Goal: Task Accomplishment & Management: Manage account settings

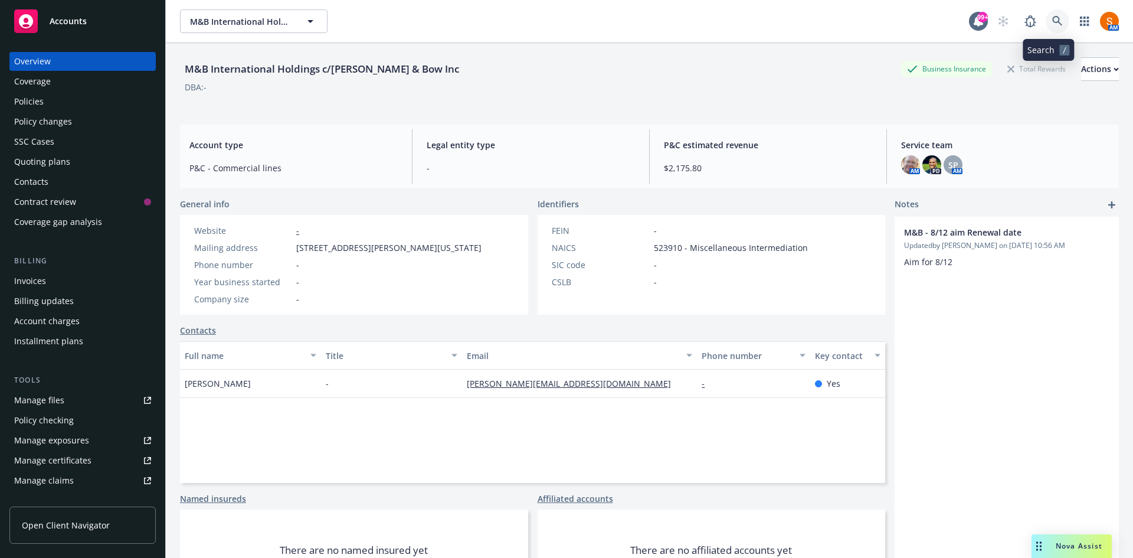
click at [1047, 31] on link at bounding box center [1058, 21] width 24 height 24
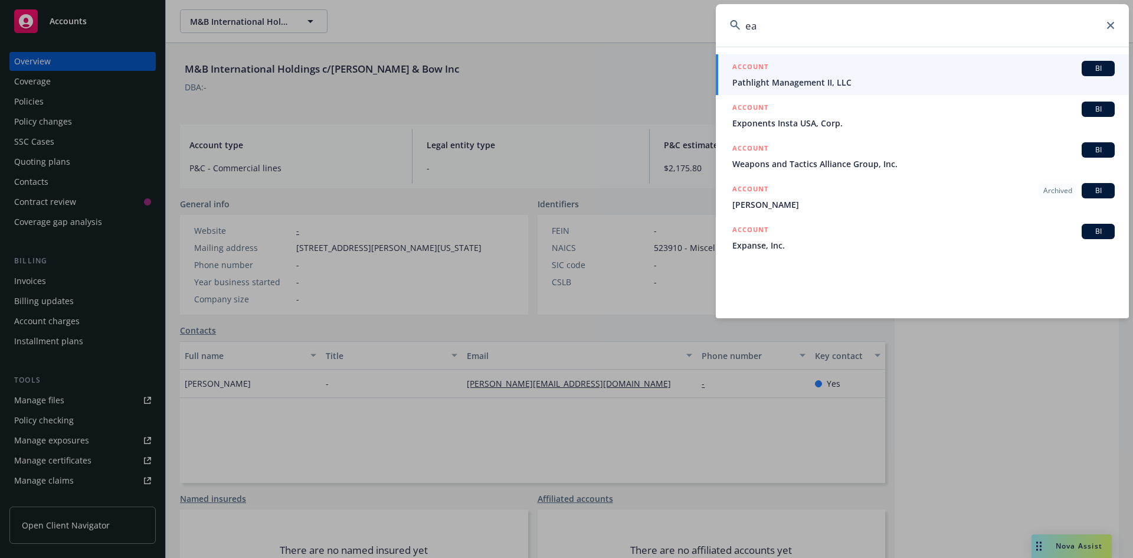
type input "e"
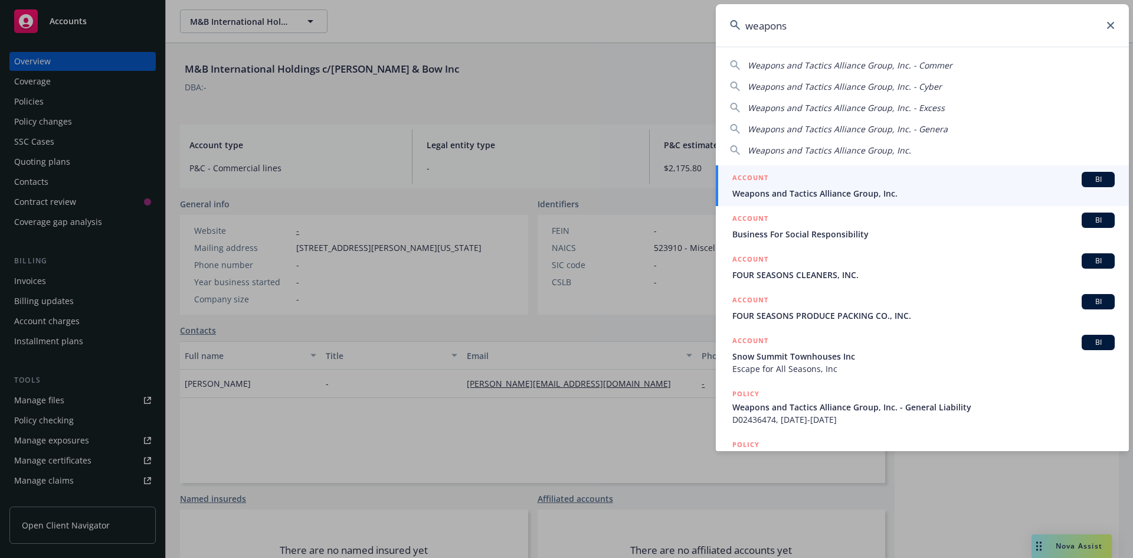
type input "weapons"
click at [819, 174] on div "ACCOUNT BI" at bounding box center [923, 179] width 382 height 15
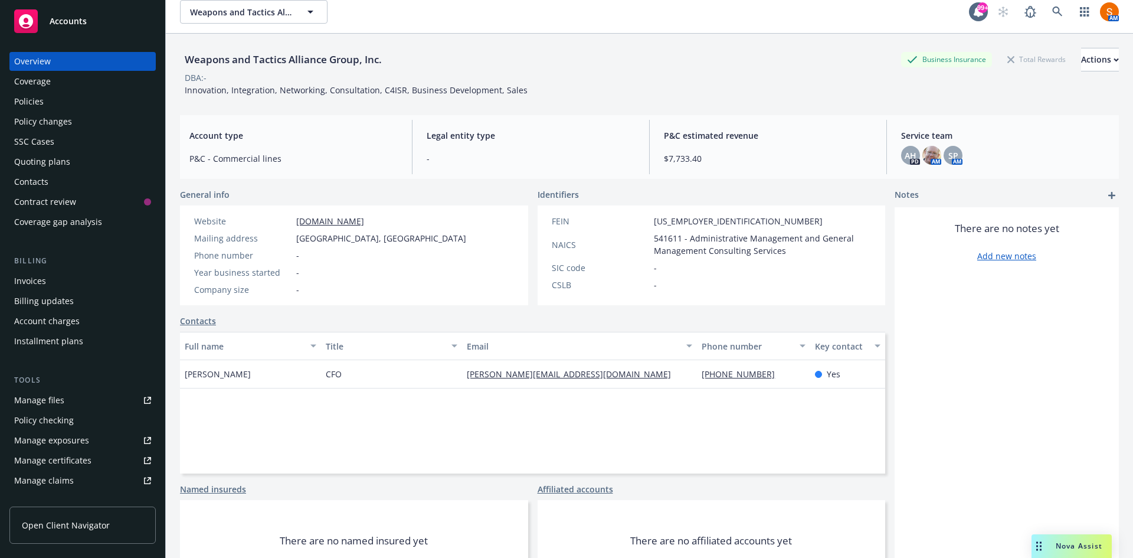
scroll to position [10, 0]
click at [1052, 16] on icon at bounding box center [1057, 11] width 11 height 11
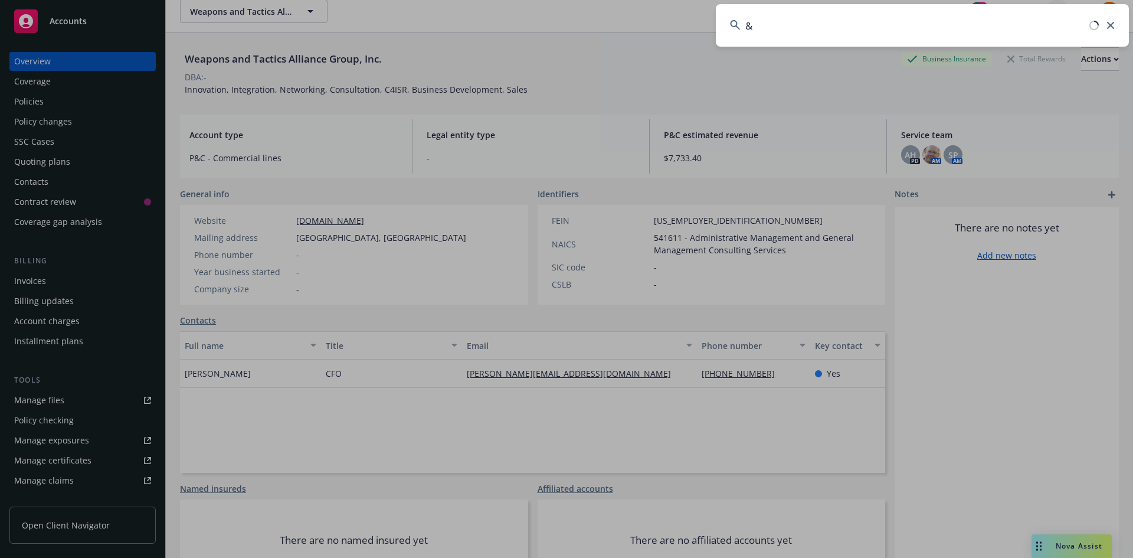
type input "&"
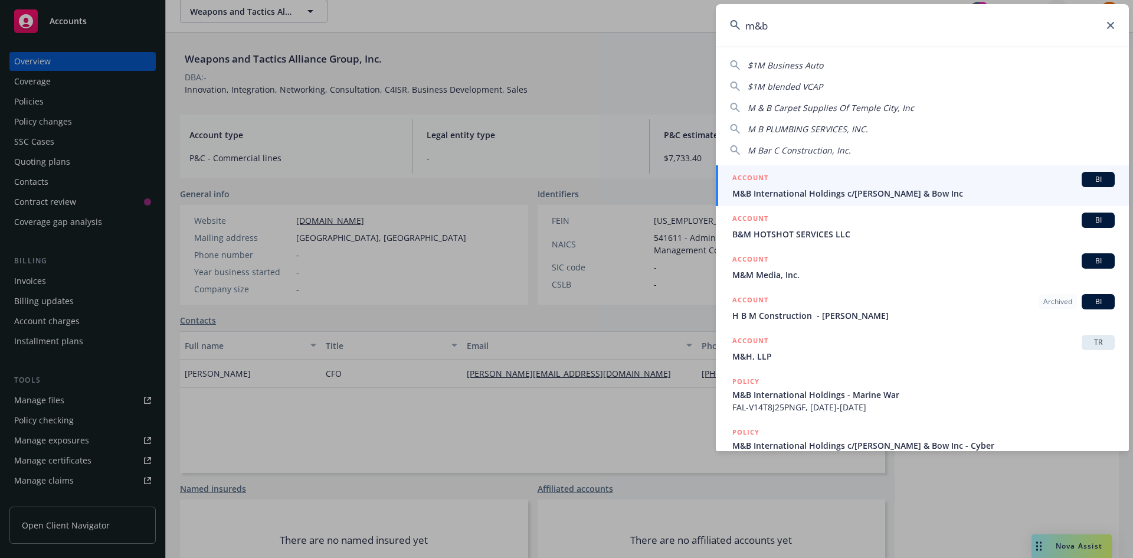
type input "m&b"
click at [813, 181] on div "ACCOUNT BI" at bounding box center [923, 179] width 382 height 15
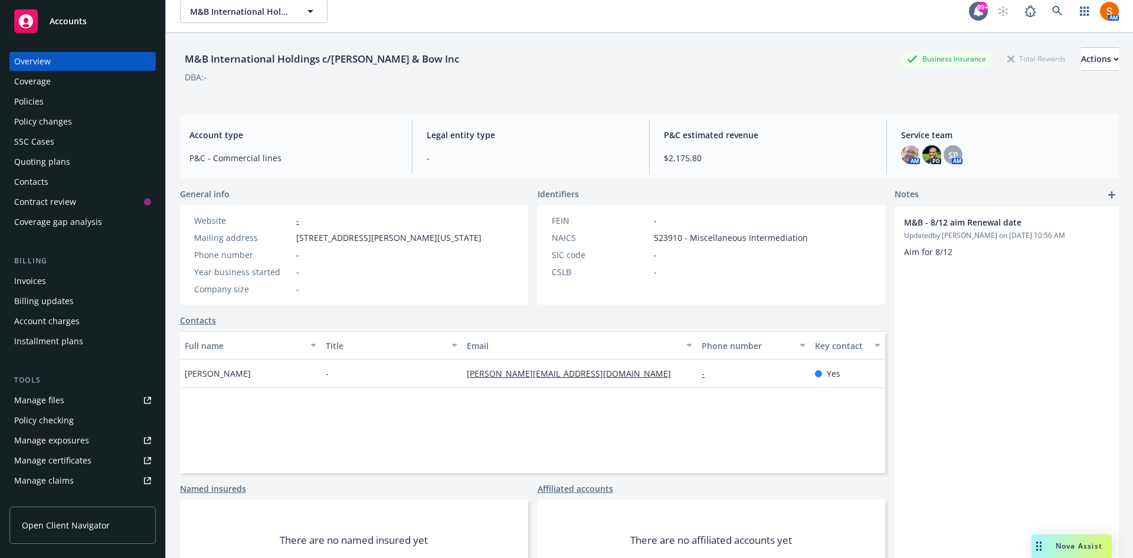
click at [46, 286] on div "Invoices" at bounding box center [82, 280] width 137 height 19
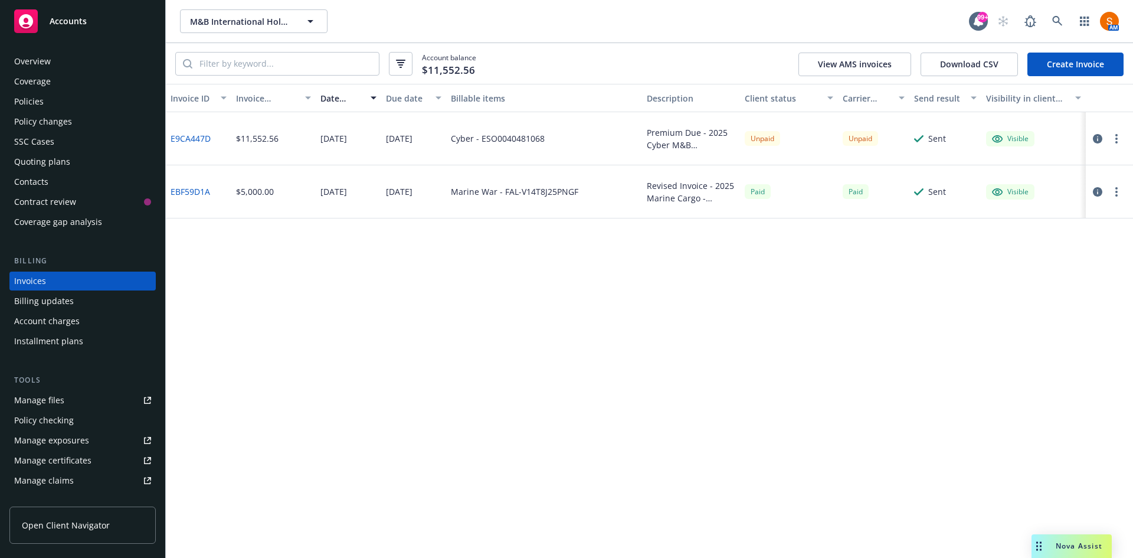
click at [1112, 132] on button "button" at bounding box center [1117, 139] width 14 height 14
click at [1045, 262] on link "Send invoice" at bounding box center [1048, 258] width 150 height 24
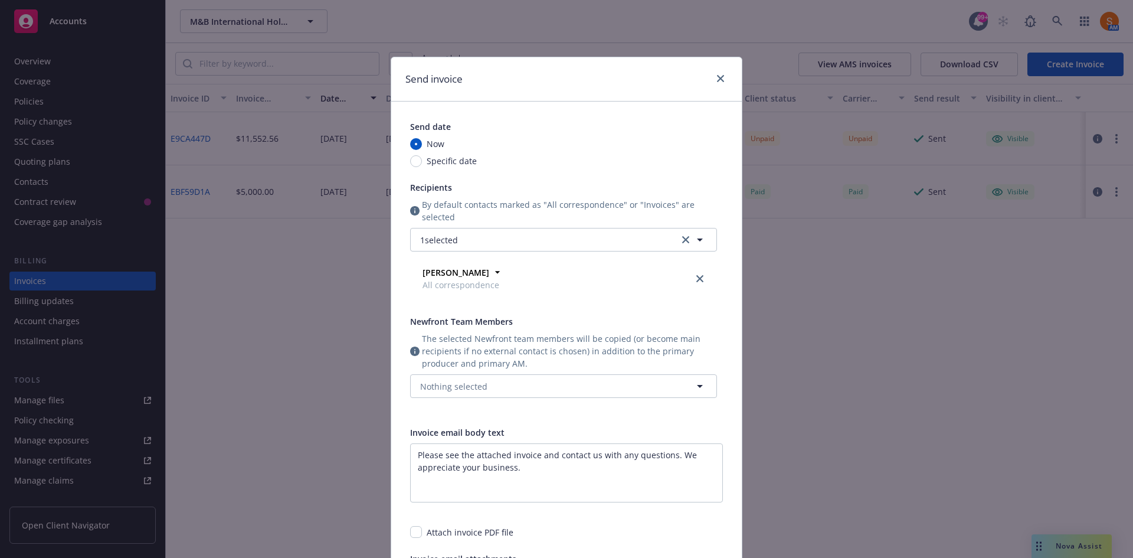
scroll to position [174, 0]
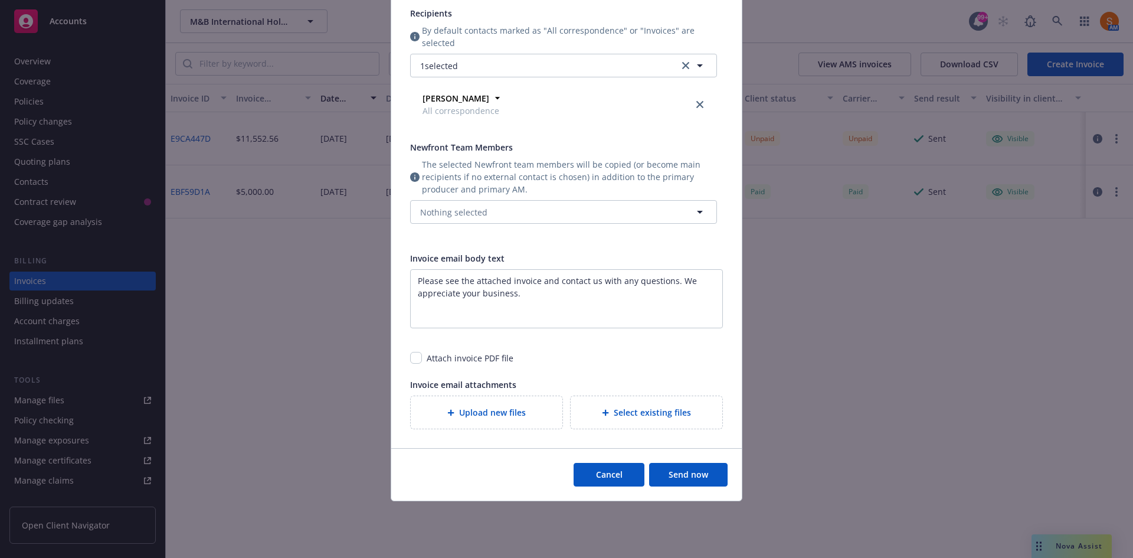
click at [683, 476] on button "Send now" at bounding box center [688, 475] width 78 height 24
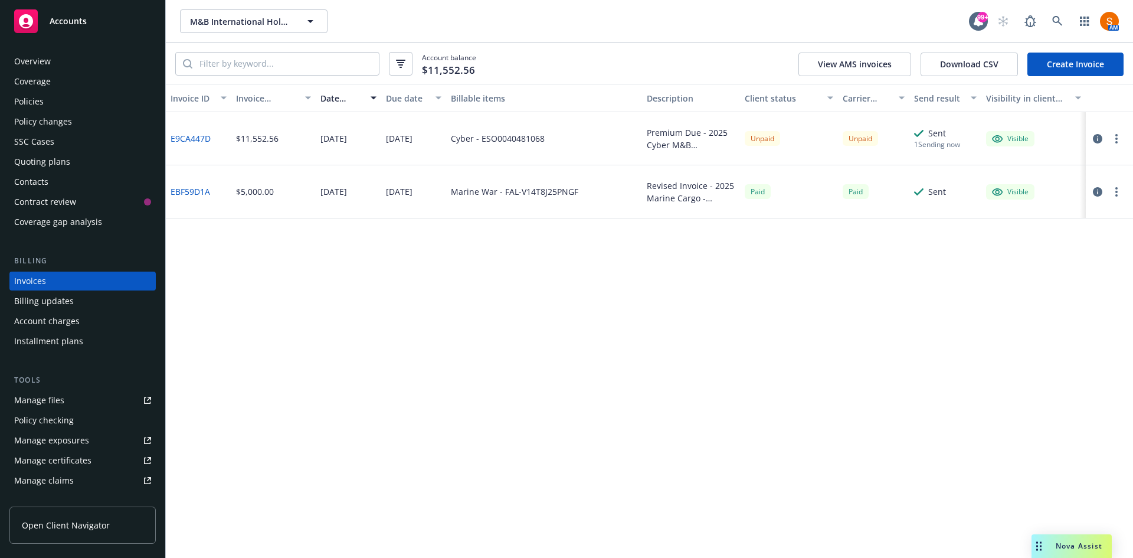
drag, startPoint x: 1072, startPoint y: 19, endPoint x: 1056, endPoint y: 22, distance: 16.1
click at [1056, 22] on div "AM" at bounding box center [1054, 21] width 127 height 24
click at [1056, 22] on icon at bounding box center [1057, 21] width 10 height 10
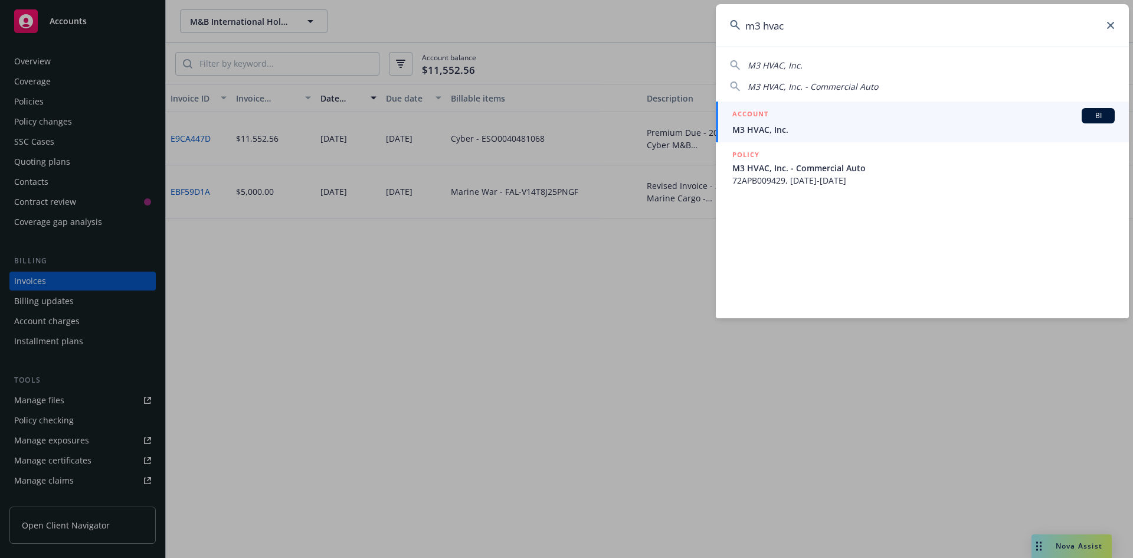
type input "m3 hvac"
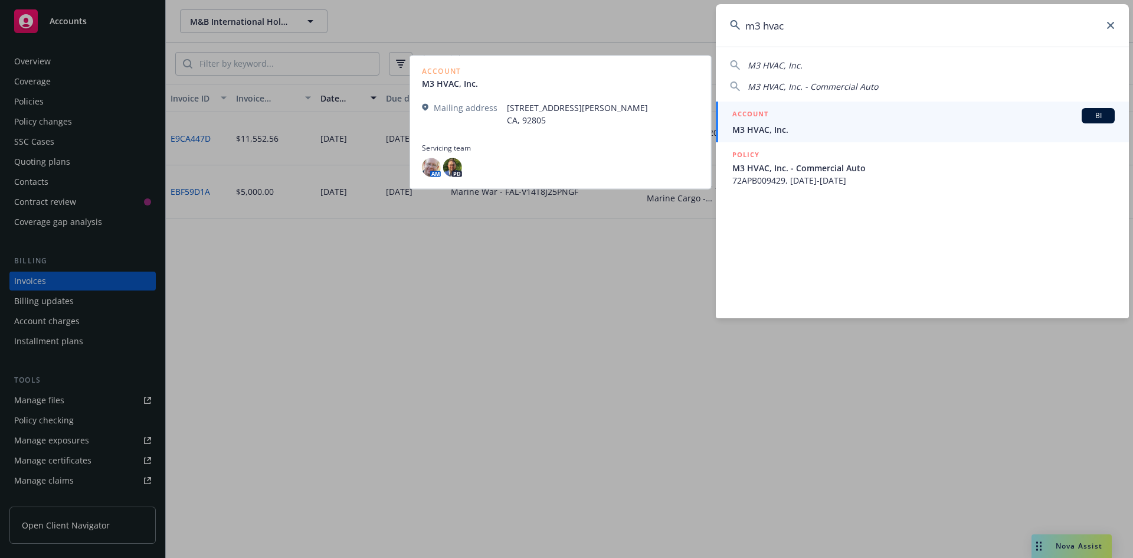
click at [797, 135] on span "M3 HVAC, Inc." at bounding box center [923, 129] width 382 height 12
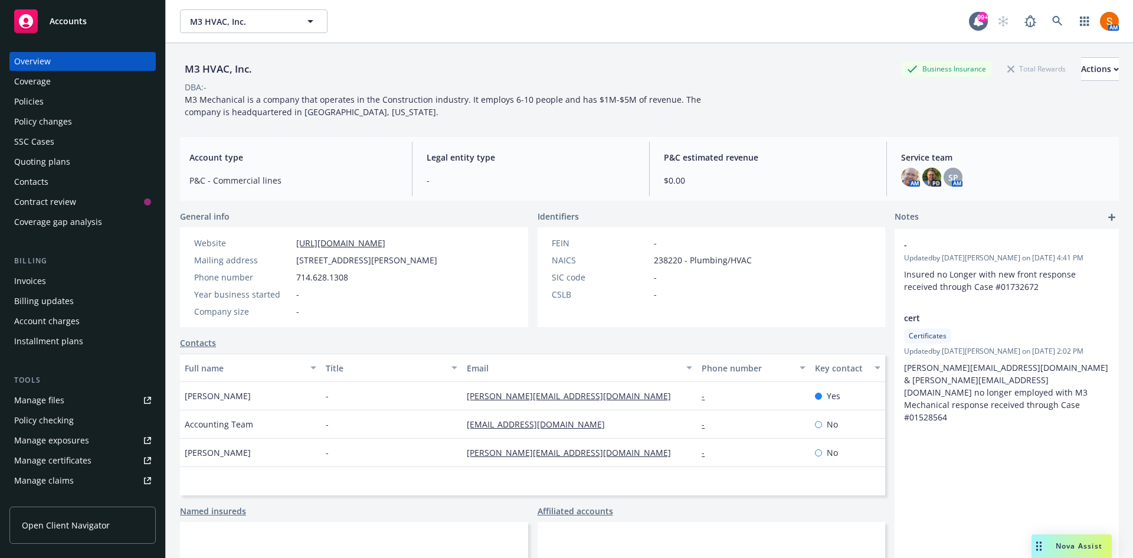
click at [48, 274] on div "Invoices" at bounding box center [82, 280] width 137 height 19
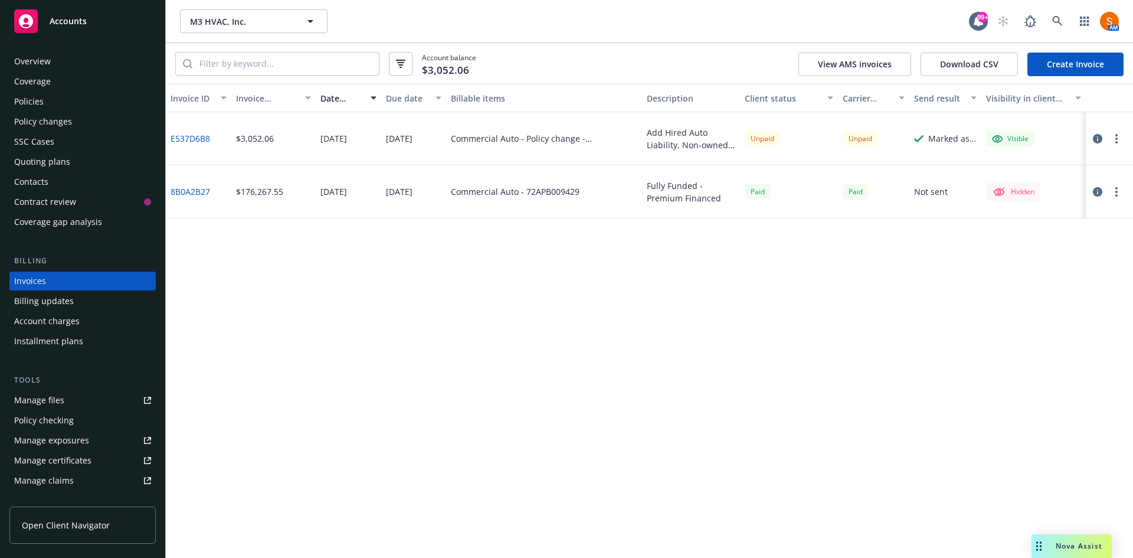
click at [1116, 144] on button "button" at bounding box center [1117, 139] width 14 height 14
click at [1010, 330] on link "Void" at bounding box center [1048, 328] width 150 height 24
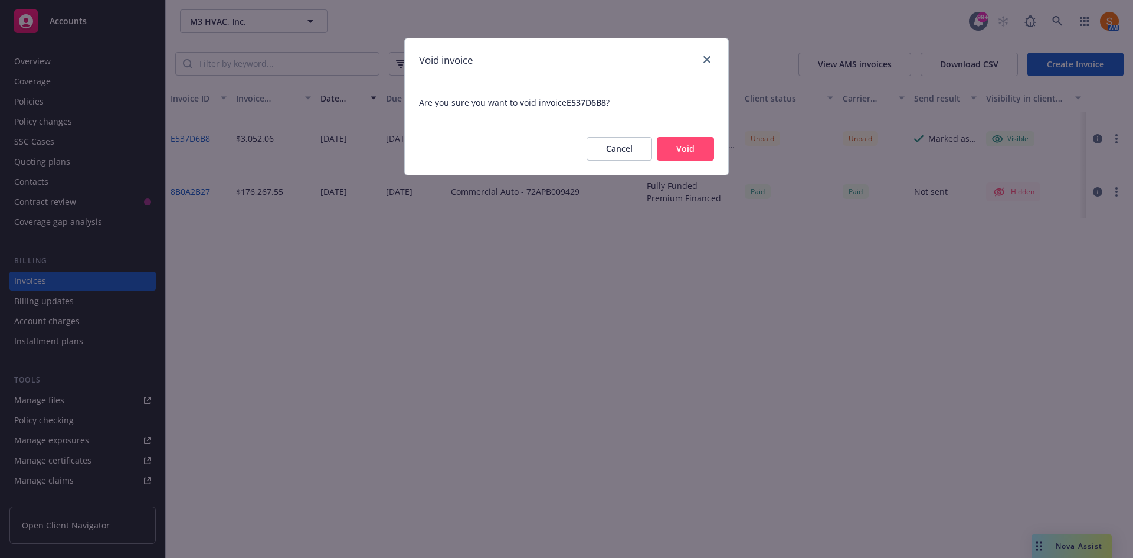
click at [687, 144] on button "Void" at bounding box center [685, 149] width 57 height 24
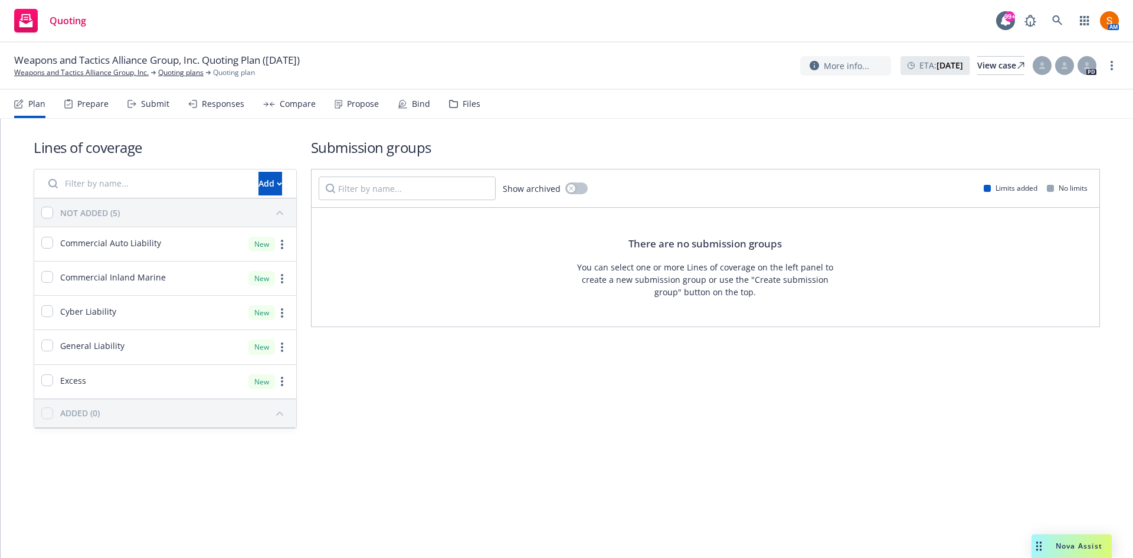
click at [290, 110] on div "Compare" at bounding box center [289, 104] width 53 height 28
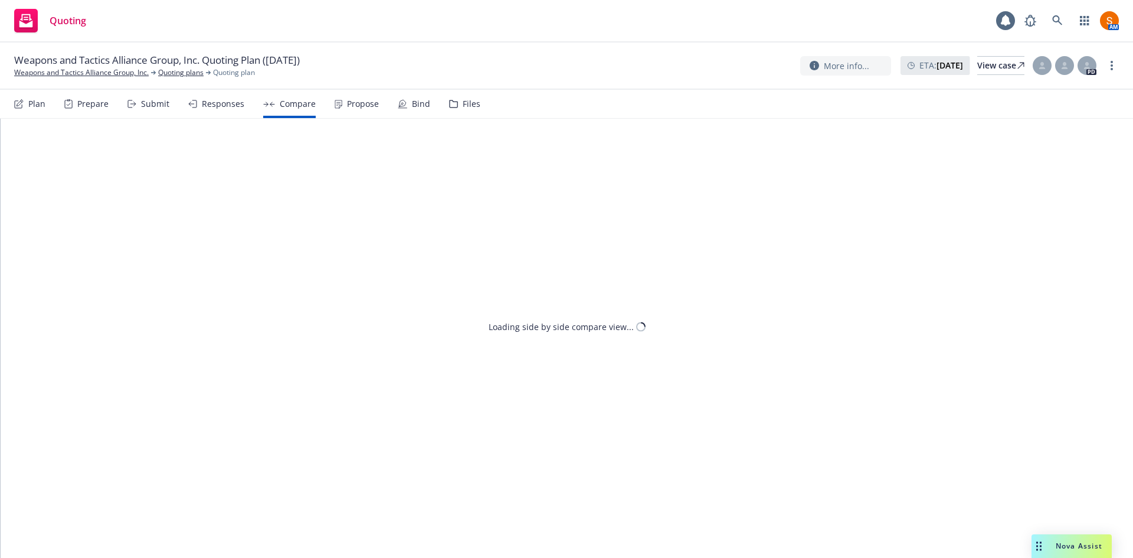
click at [202, 105] on div "Responses" at bounding box center [223, 103] width 42 height 9
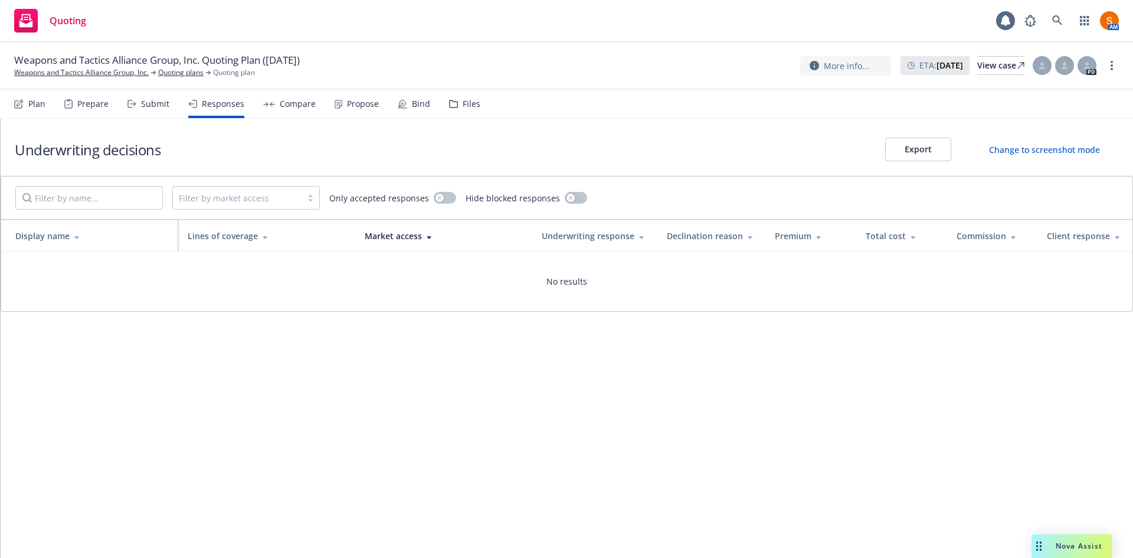
click at [347, 102] on div "Propose" at bounding box center [363, 103] width 32 height 9
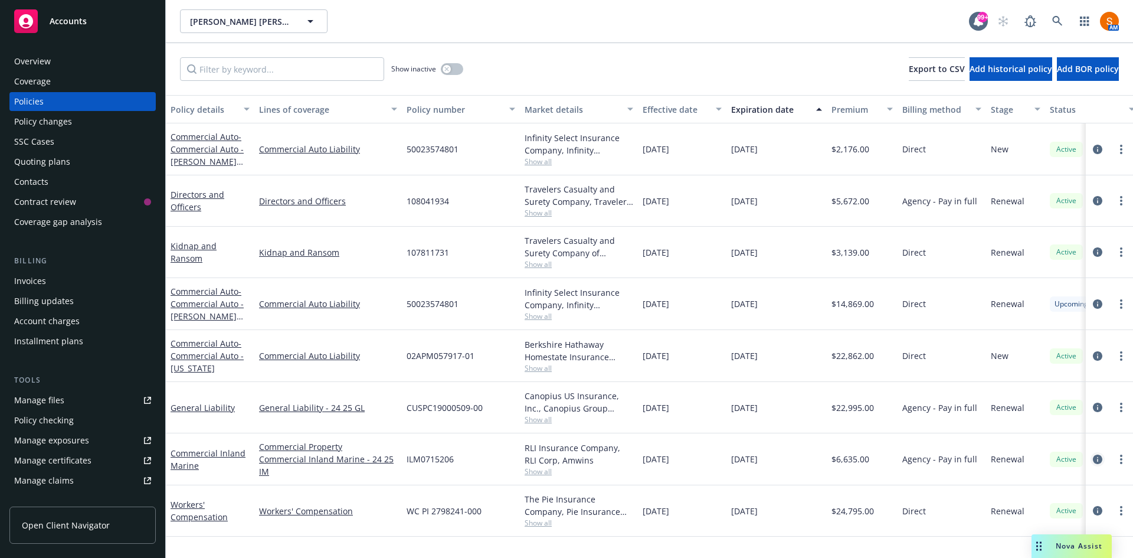
click at [1101, 460] on icon "circleInformation" at bounding box center [1097, 458] width 9 height 9
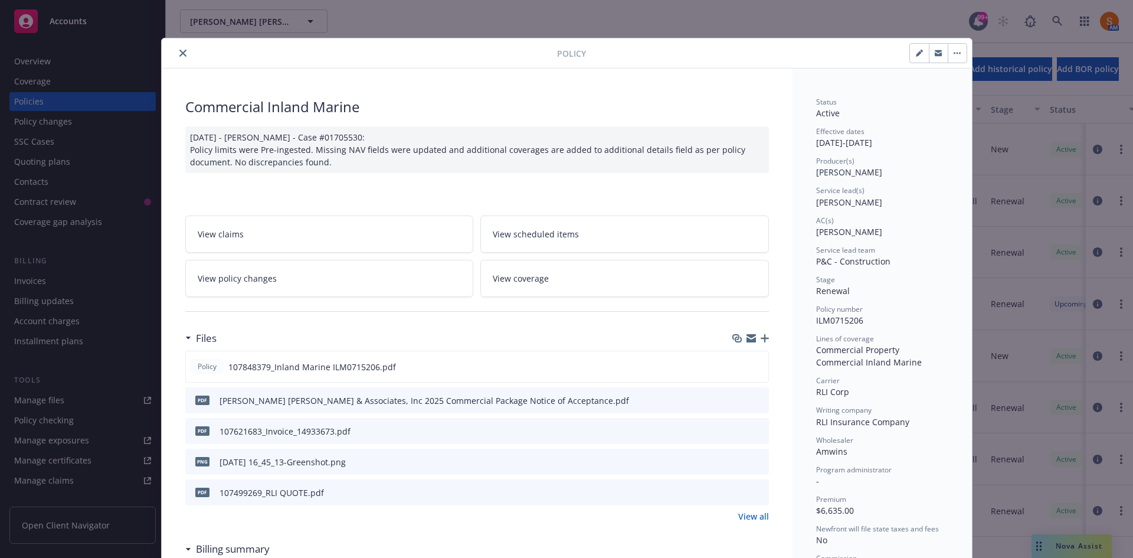
click at [169, 51] on div at bounding box center [361, 53] width 391 height 14
click at [176, 51] on button "close" at bounding box center [183, 53] width 14 height 14
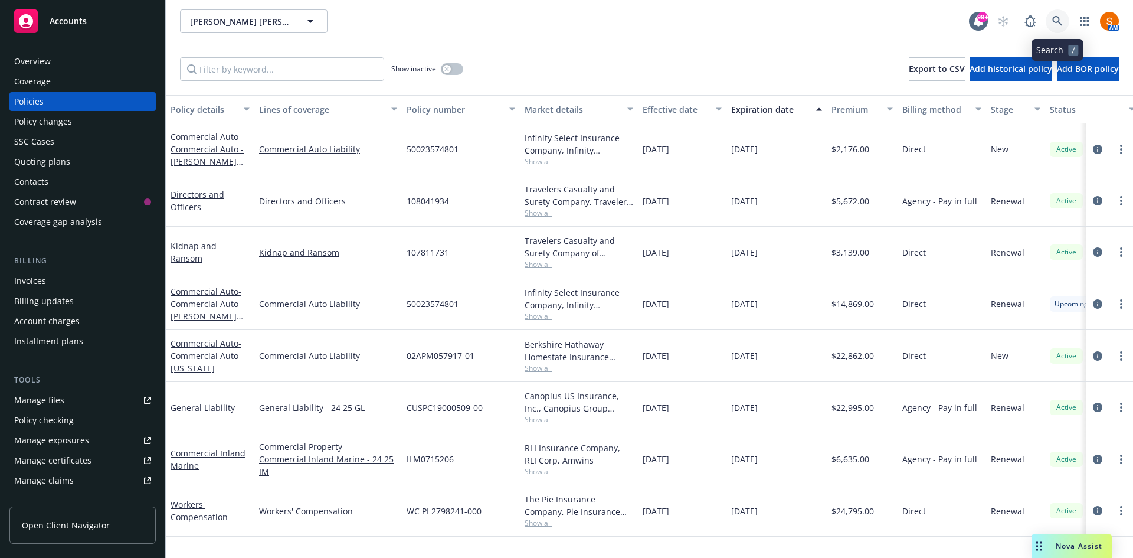
click at [1058, 21] on icon at bounding box center [1057, 21] width 11 height 11
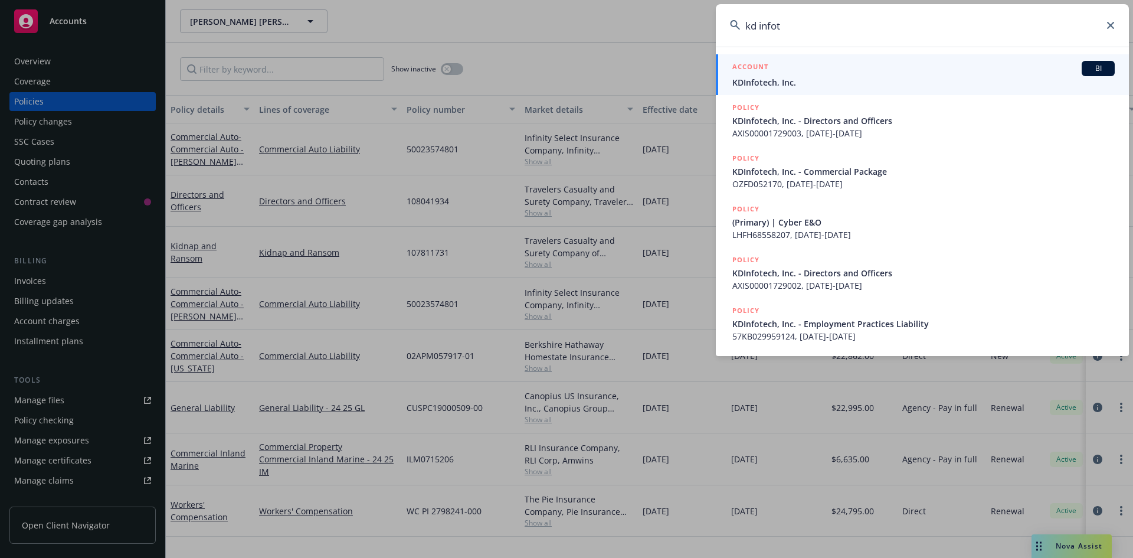
type input "kd infot"
click at [868, 79] on span "KDInfotech, Inc." at bounding box center [923, 82] width 382 height 12
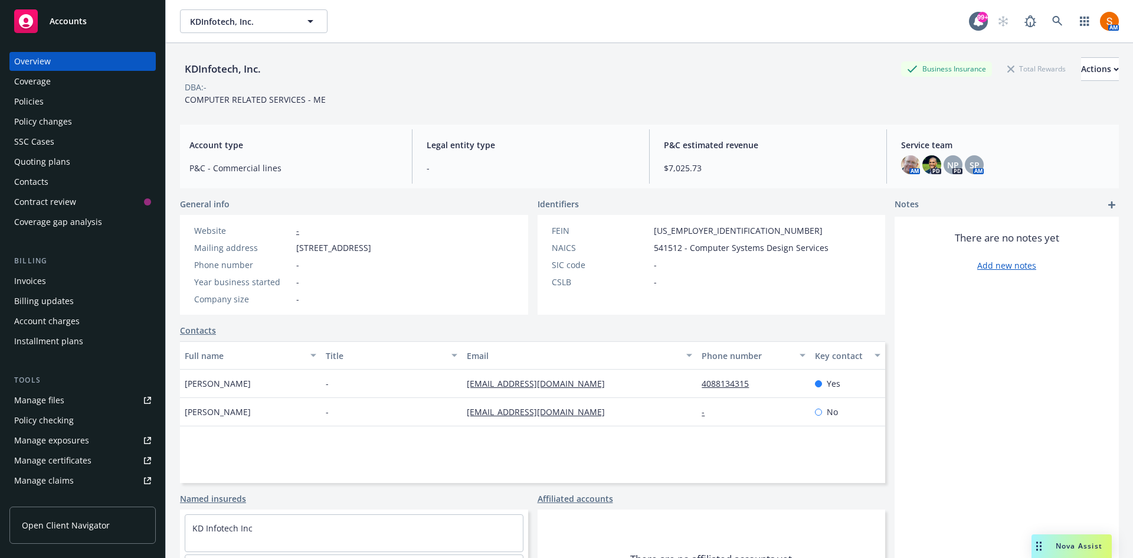
click at [115, 95] on div "Policies" at bounding box center [82, 101] width 137 height 19
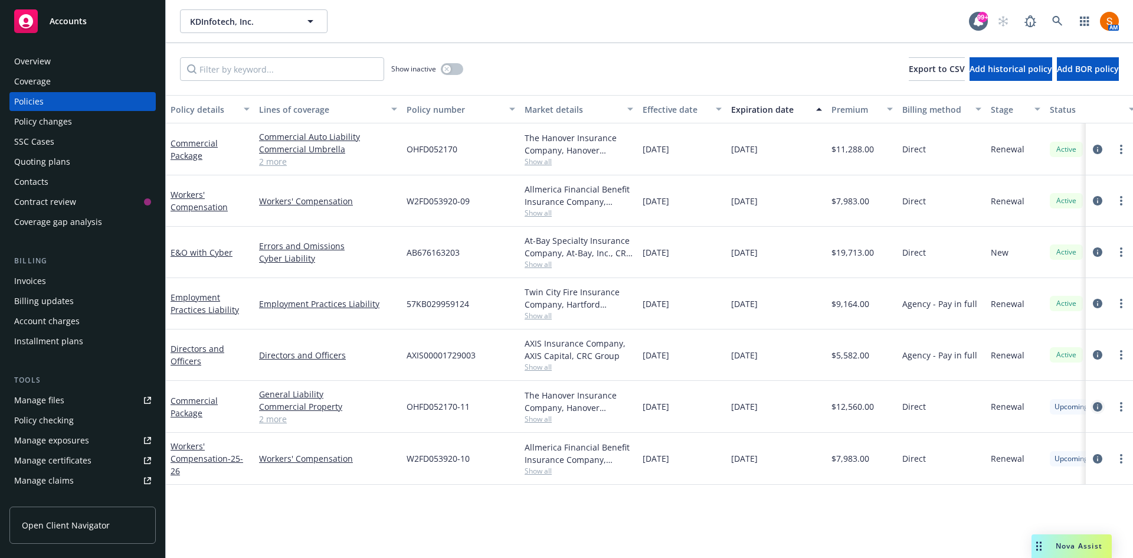
click at [1096, 406] on icon "circleInformation" at bounding box center [1097, 406] width 9 height 9
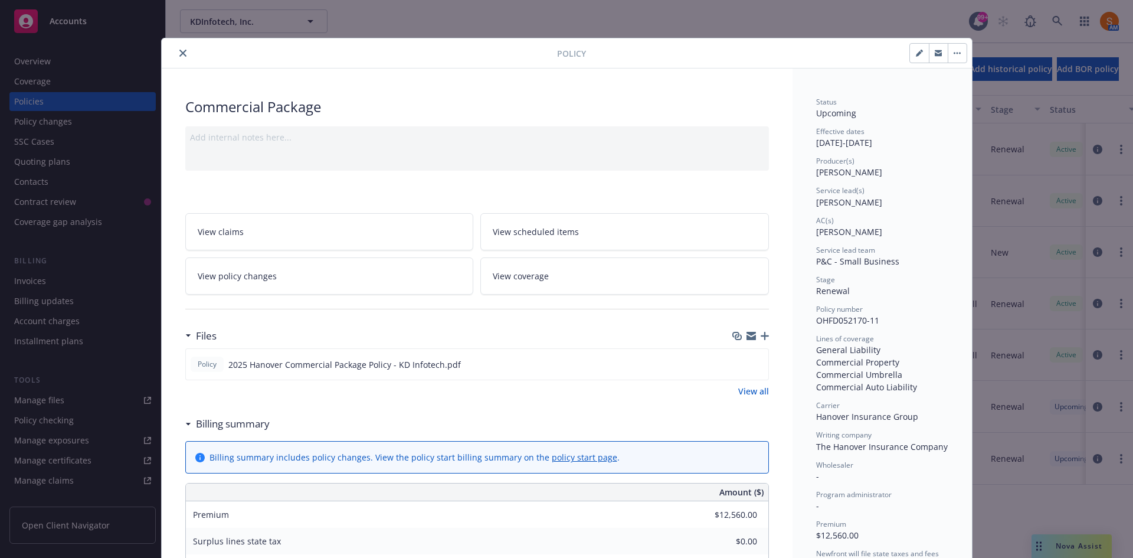
click at [176, 57] on button "close" at bounding box center [183, 53] width 14 height 14
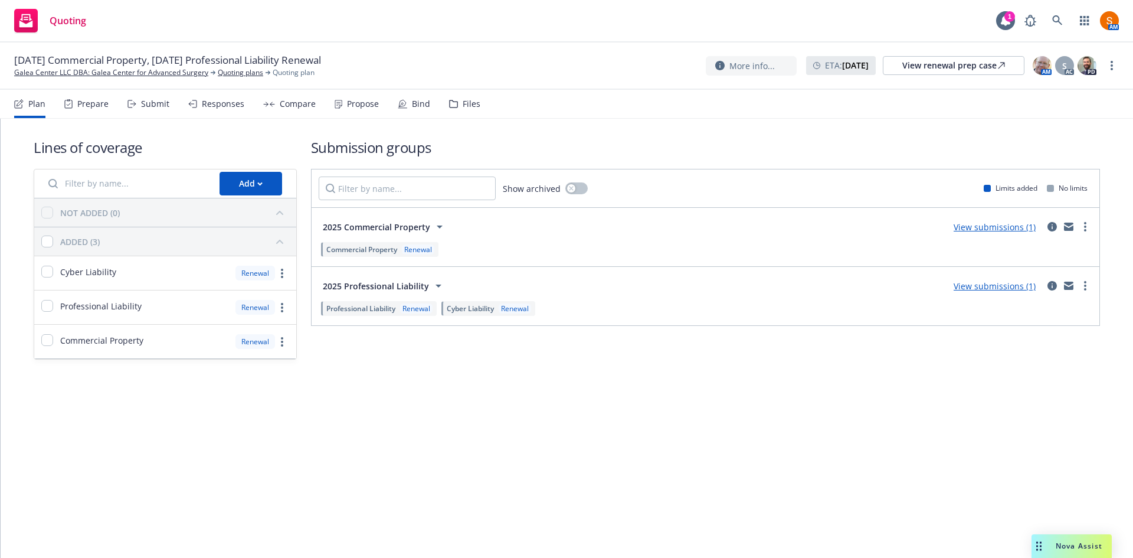
click at [349, 115] on div "Propose" at bounding box center [357, 104] width 44 height 28
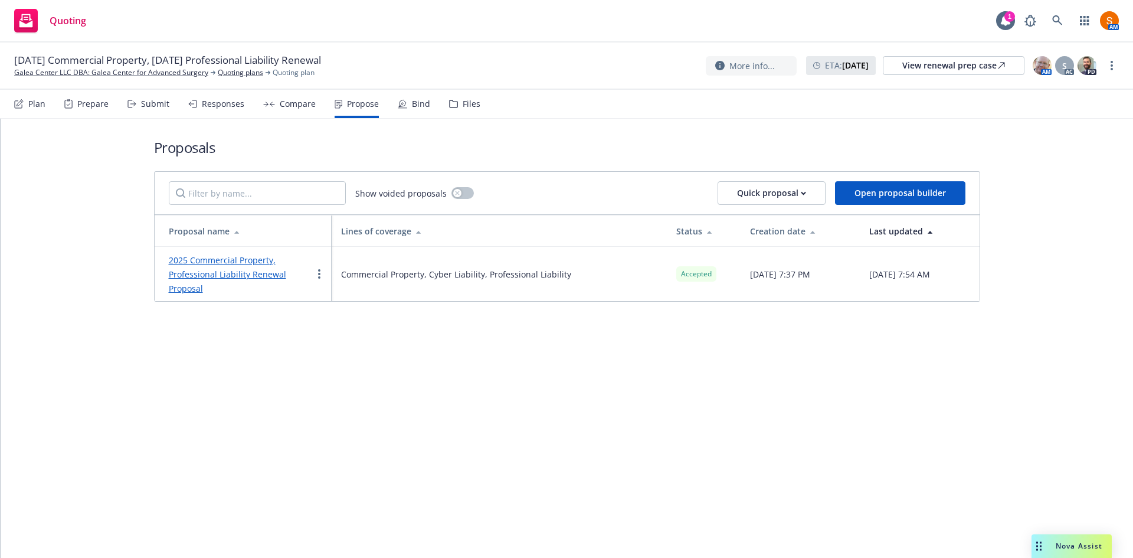
click at [407, 112] on div "Bind" at bounding box center [414, 104] width 32 height 28
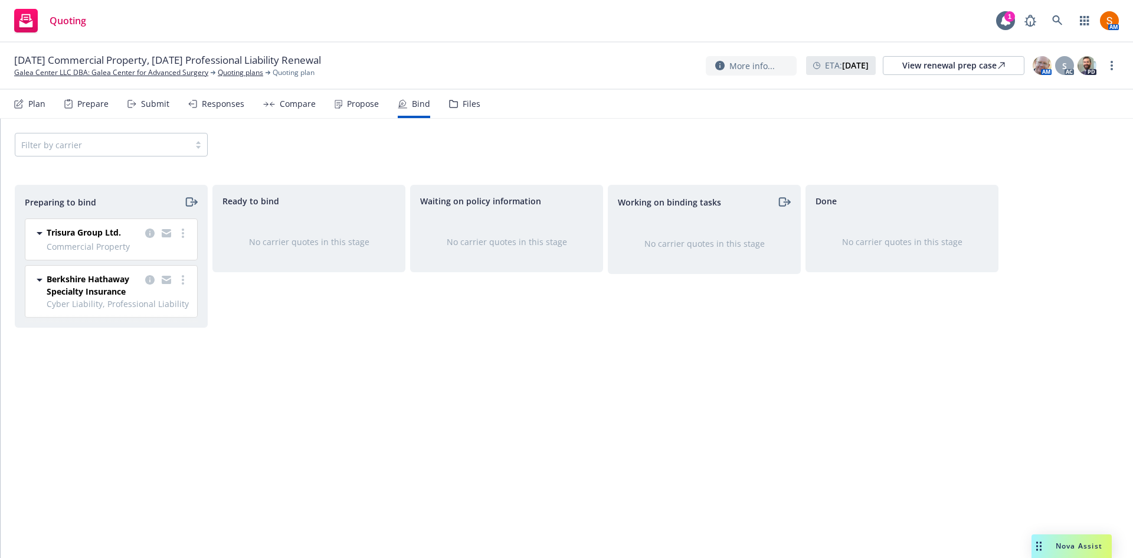
click at [362, 111] on div "Propose" at bounding box center [357, 104] width 44 height 28
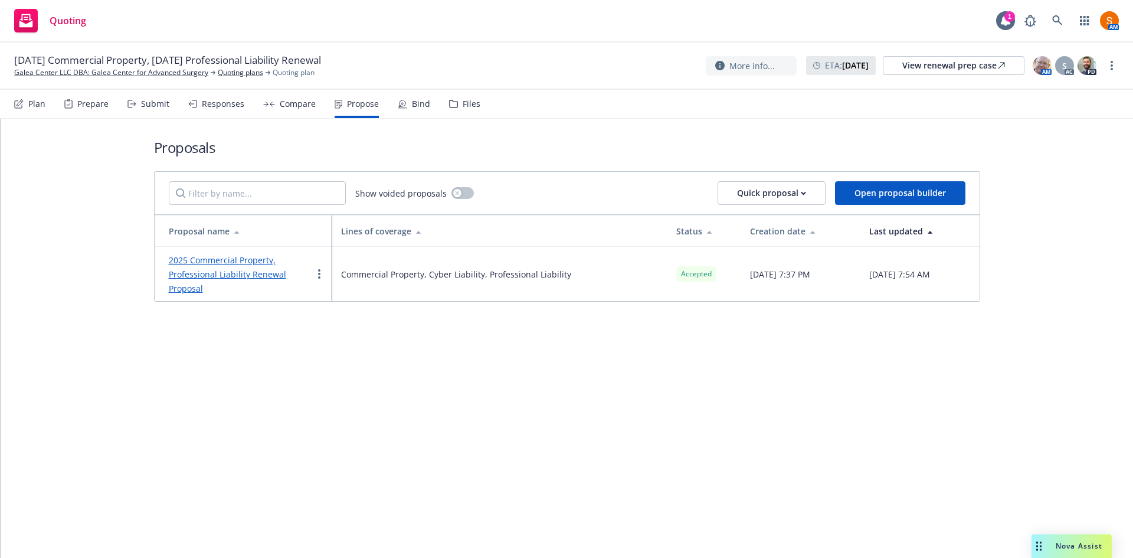
click at [445, 156] on h1 "Proposals" at bounding box center [567, 147] width 826 height 19
click at [401, 106] on icon at bounding box center [402, 103] width 7 height 7
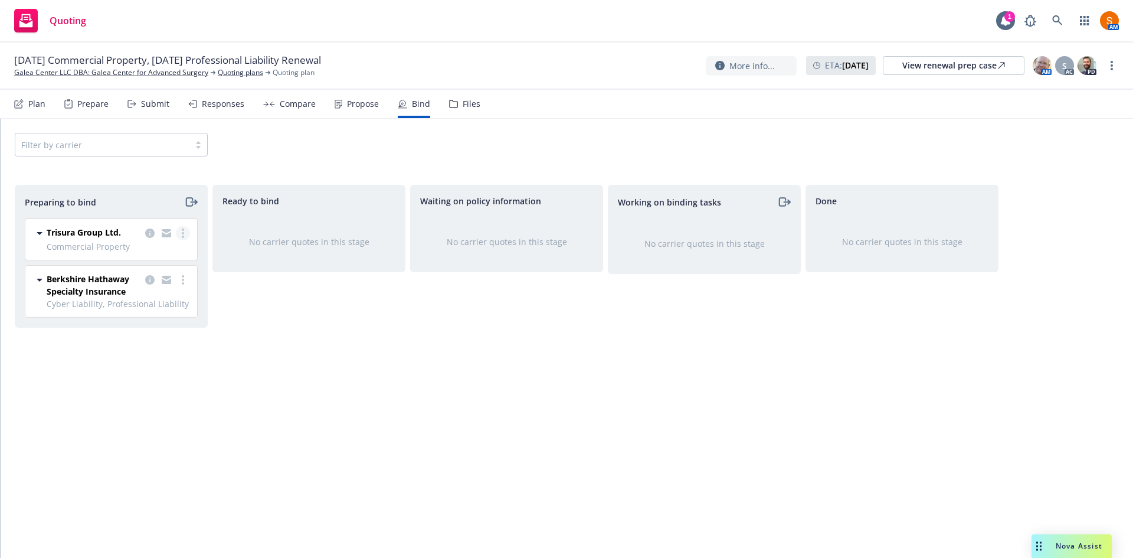
click at [186, 231] on link "more" at bounding box center [183, 233] width 14 height 14
click at [155, 263] on link "Complete preparation" at bounding box center [132, 258] width 116 height 24
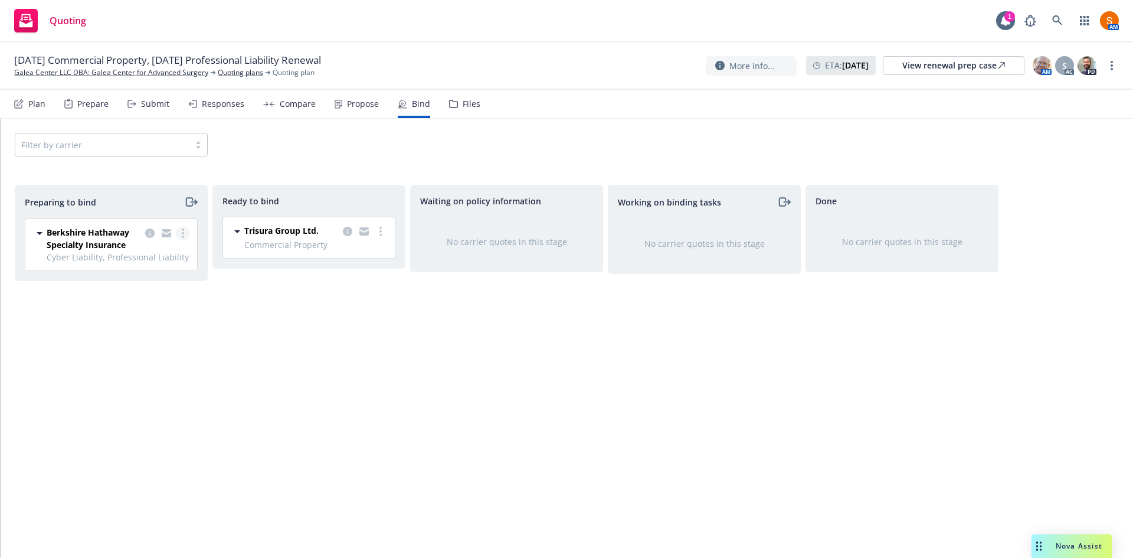
click at [179, 238] on link "more" at bounding box center [183, 233] width 14 height 14
click at [162, 254] on span "Complete preparation" at bounding box center [132, 256] width 116 height 11
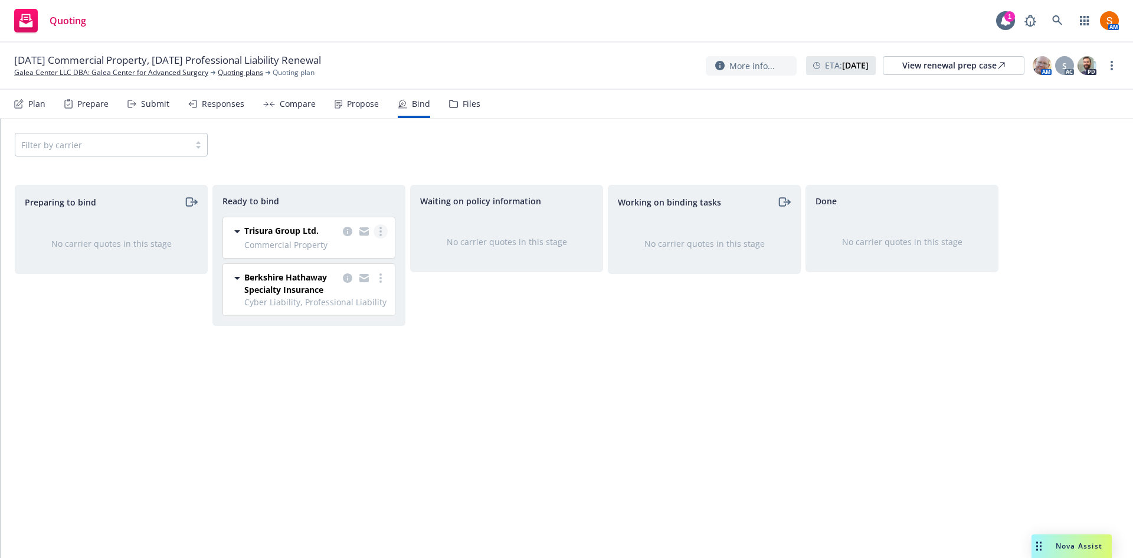
click at [380, 232] on circle "more" at bounding box center [380, 231] width 2 height 2
click at [334, 259] on span "Log bind order" at bounding box center [323, 255] width 87 height 11
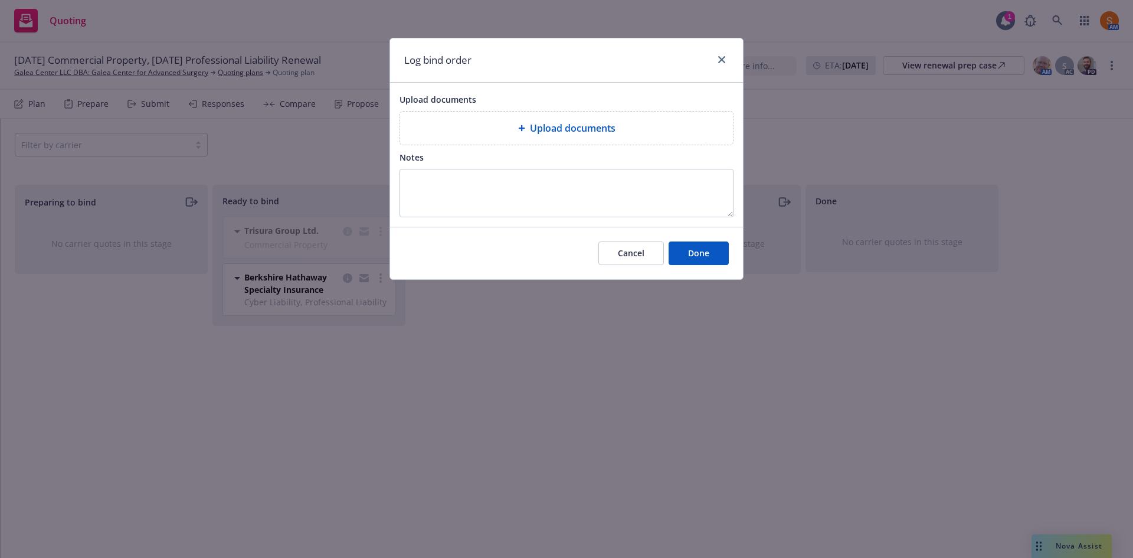
click at [525, 141] on div "Upload documents" at bounding box center [566, 128] width 333 height 33
click at [624, 259] on button "Cancel" at bounding box center [631, 253] width 66 height 24
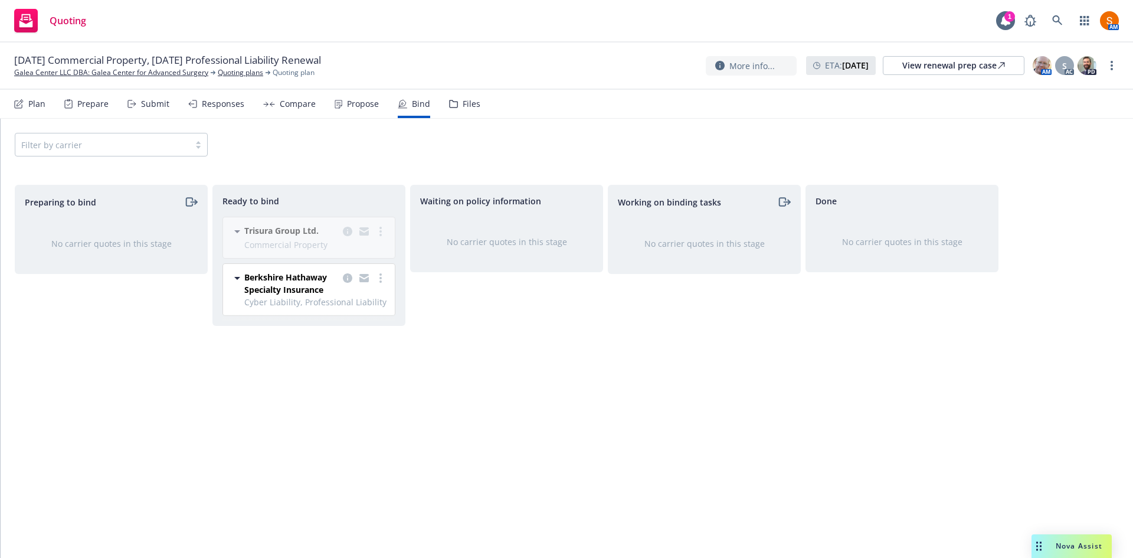
click at [359, 113] on div "Propose" at bounding box center [357, 104] width 44 height 28
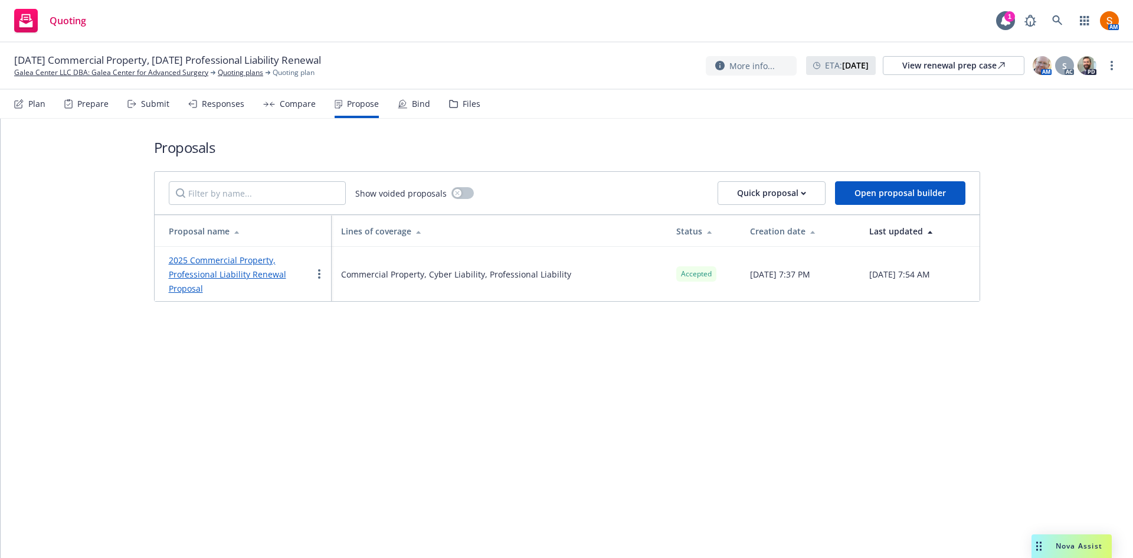
click at [401, 110] on div "Bind" at bounding box center [414, 104] width 32 height 28
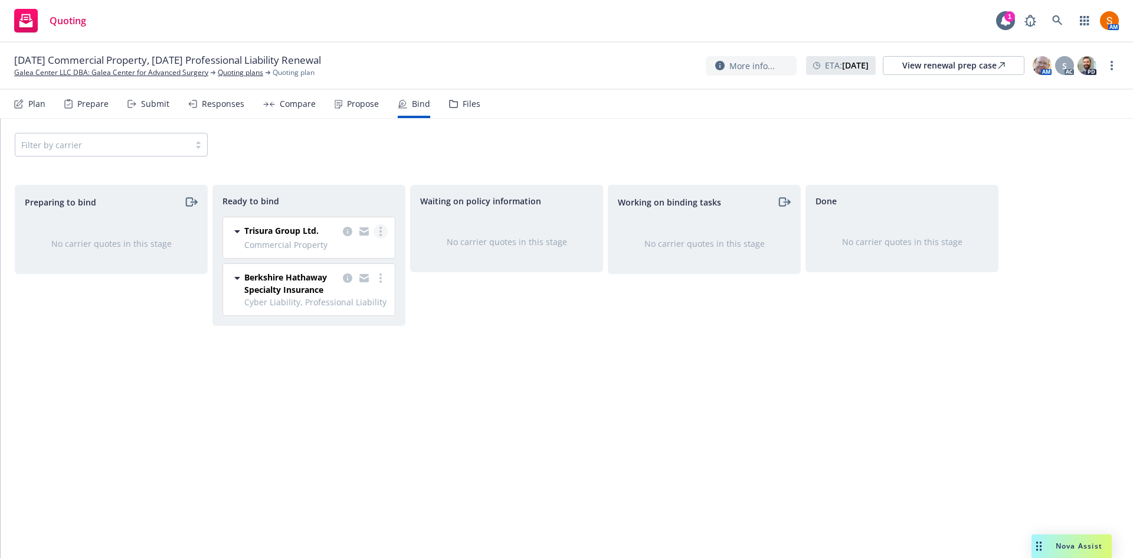
click at [382, 226] on link "more" at bounding box center [381, 231] width 14 height 14
click at [346, 260] on span "Log bind order" at bounding box center [323, 255] width 87 height 11
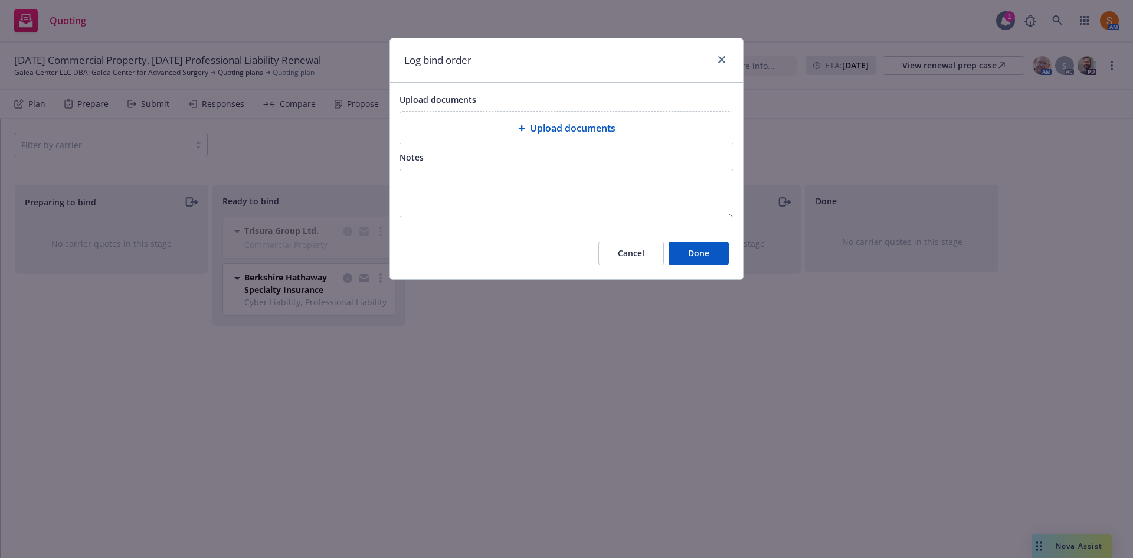
click at [509, 114] on div "Upload documents" at bounding box center [566, 128] width 333 height 33
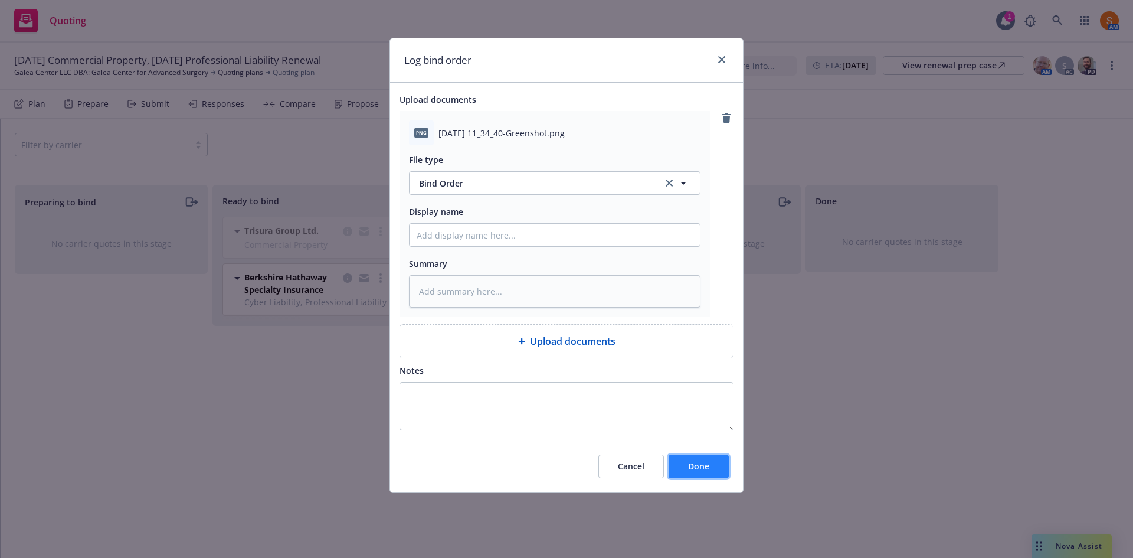
click at [718, 471] on button "Done" at bounding box center [699, 466] width 60 height 24
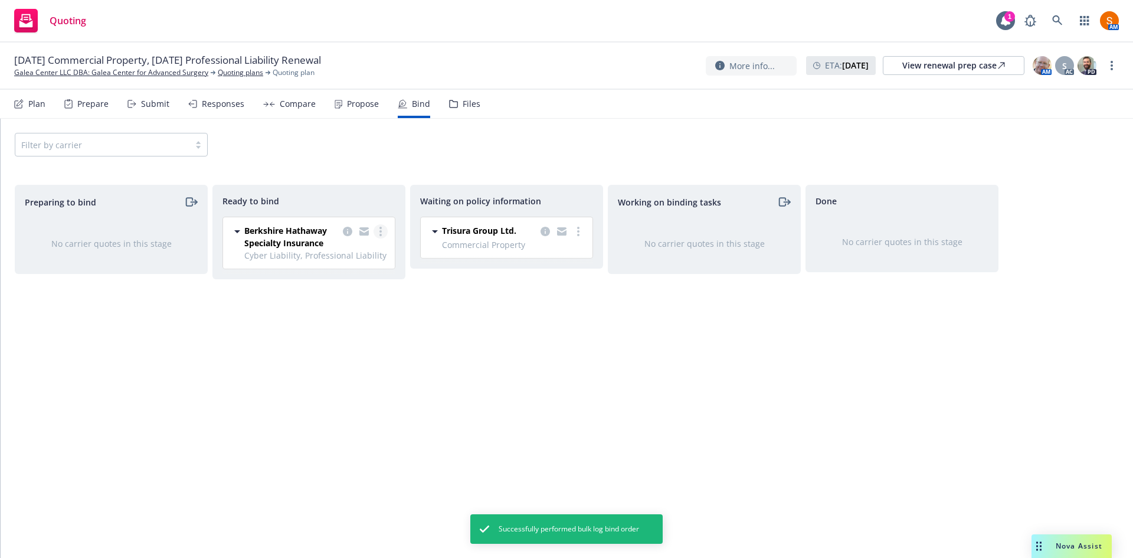
click at [378, 231] on link "more" at bounding box center [381, 231] width 14 height 14
click at [352, 264] on link "Log bind order" at bounding box center [333, 256] width 107 height 24
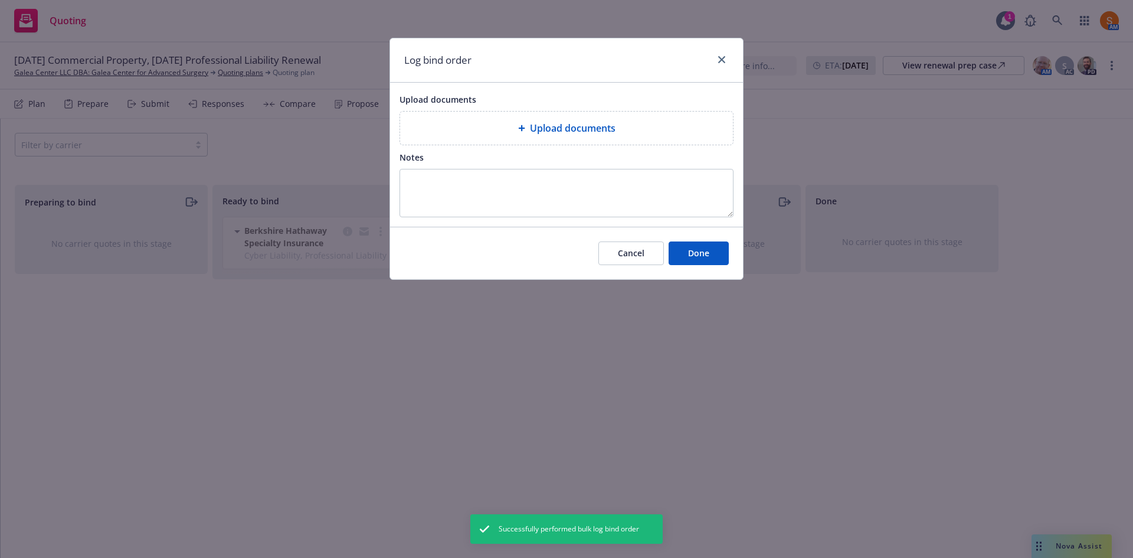
click at [485, 120] on div "Upload documents" at bounding box center [566, 128] width 333 height 33
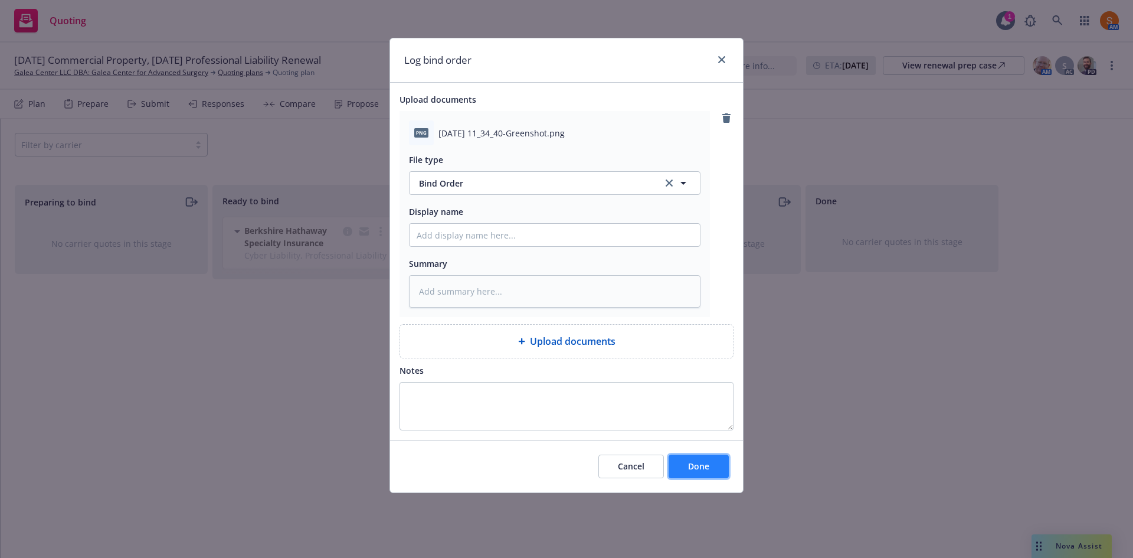
click at [678, 454] on button "Done" at bounding box center [699, 466] width 60 height 24
type textarea "x"
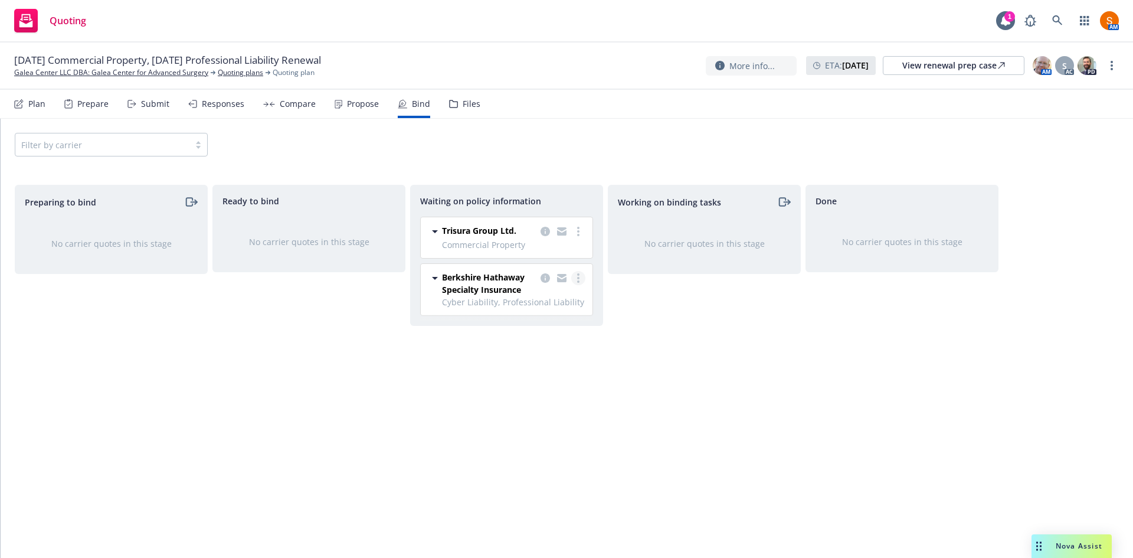
click at [576, 276] on link "more" at bounding box center [578, 278] width 14 height 14
click at [536, 303] on span "Create policies" at bounding box center [521, 301] width 87 height 11
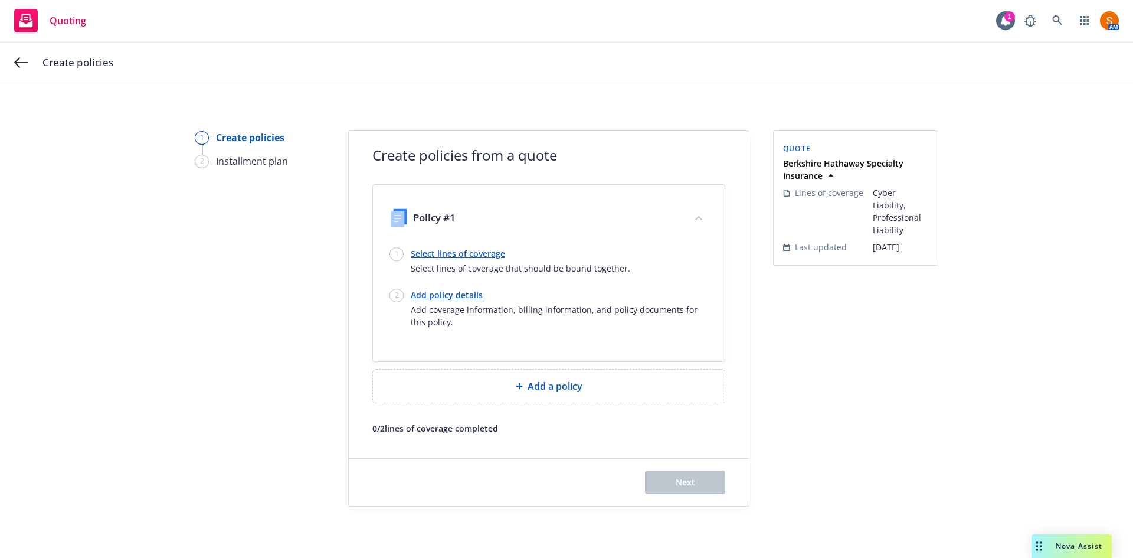
click at [485, 255] on link "Select lines of coverage" at bounding box center [521, 253] width 220 height 12
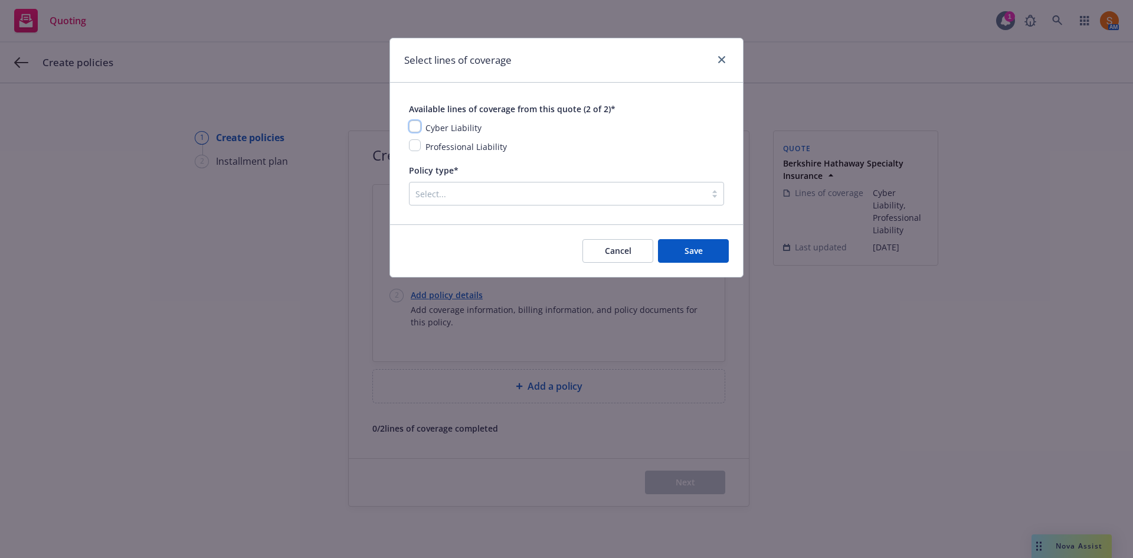
click at [414, 128] on input "checkbox" at bounding box center [415, 126] width 12 height 12
checkbox input "true"
click at [417, 144] on input "checkbox" at bounding box center [415, 145] width 12 height 12
checkbox input "true"
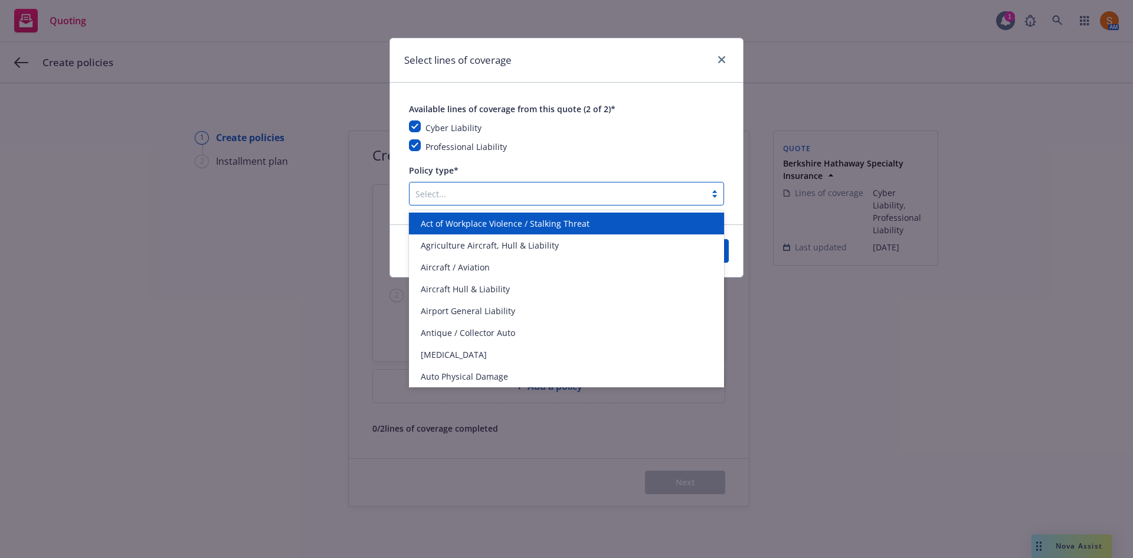
click at [447, 188] on div at bounding box center [557, 193] width 284 height 14
type input "r"
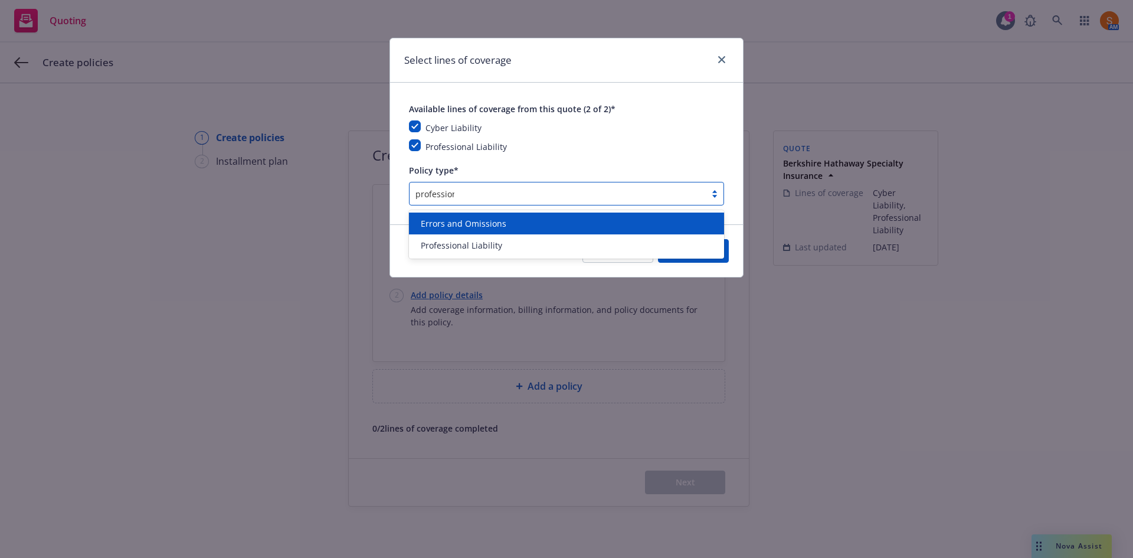
type input "professional"
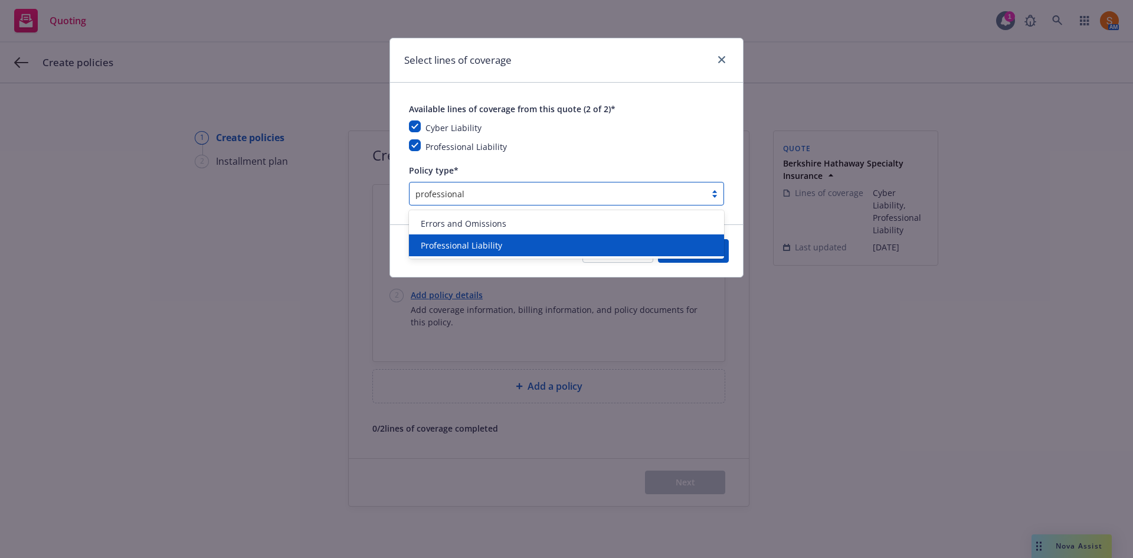
click at [455, 243] on span "Professional Liability" at bounding box center [461, 245] width 81 height 12
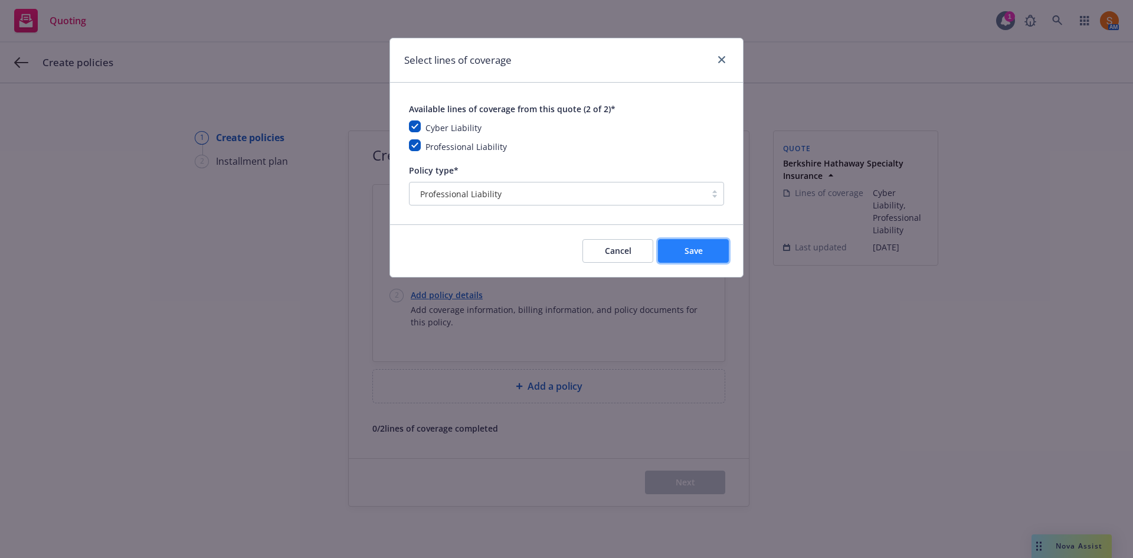
click at [695, 241] on button "Save" at bounding box center [693, 251] width 71 height 24
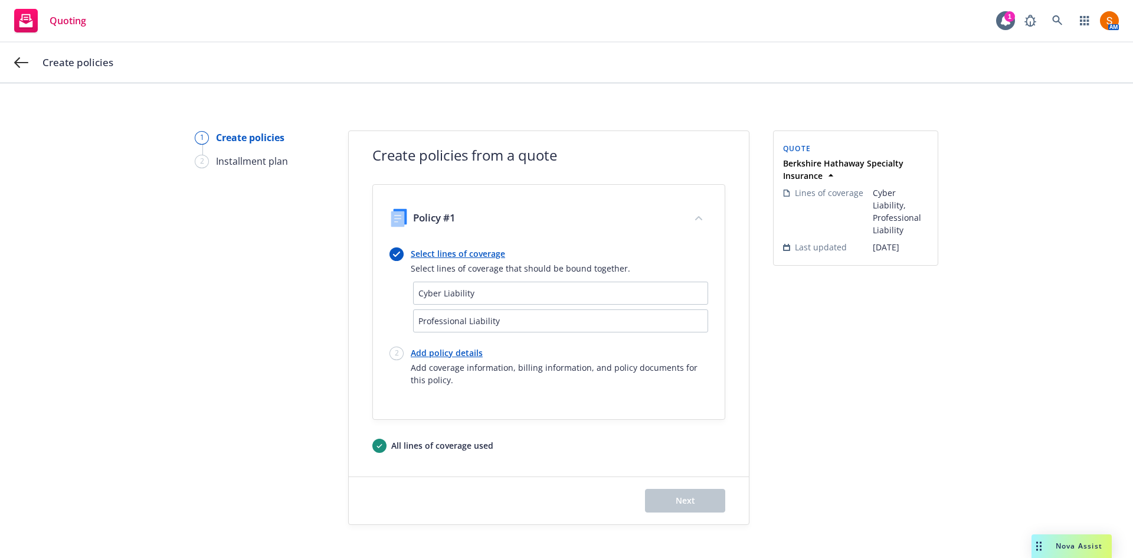
click at [451, 349] on link "Add policy details" at bounding box center [559, 352] width 297 height 12
select select "12"
select select "CA"
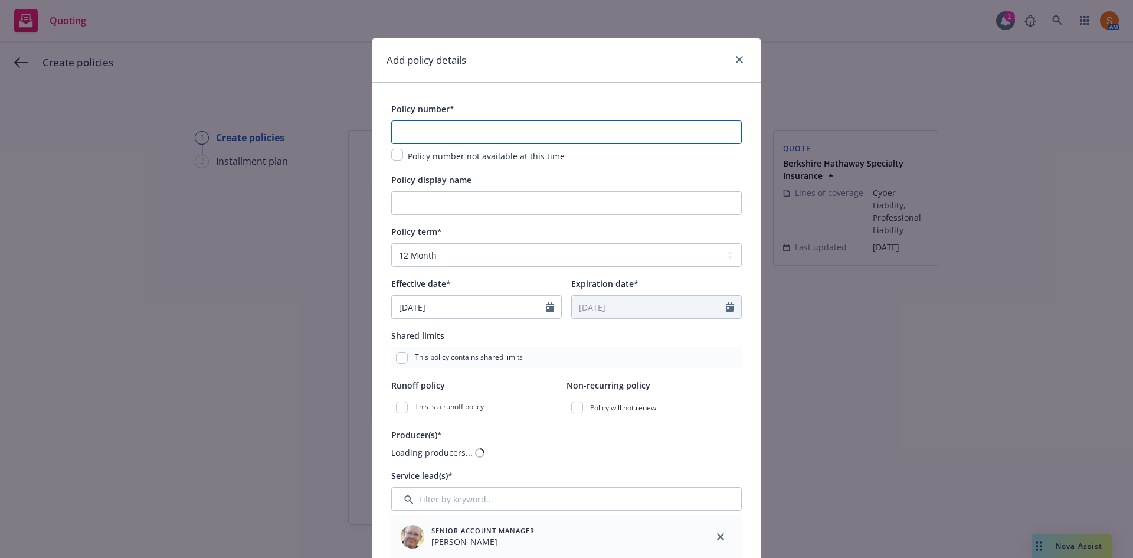
click at [437, 130] on input "text" at bounding box center [566, 132] width 351 height 24
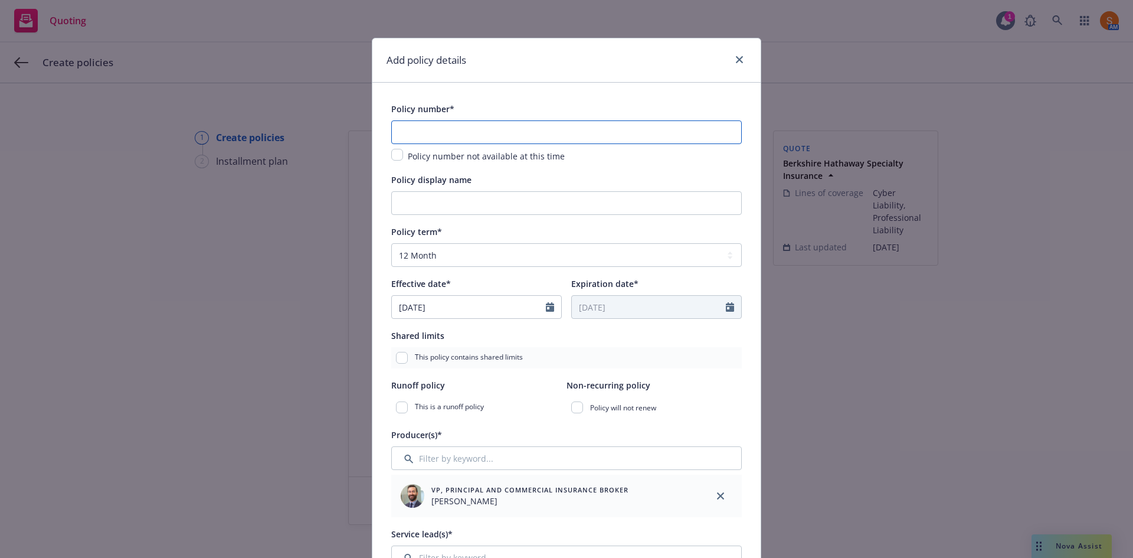
paste input "HN038034"
type input "HN038034"
click at [483, 175] on div "Policy display name" at bounding box center [566, 179] width 351 height 14
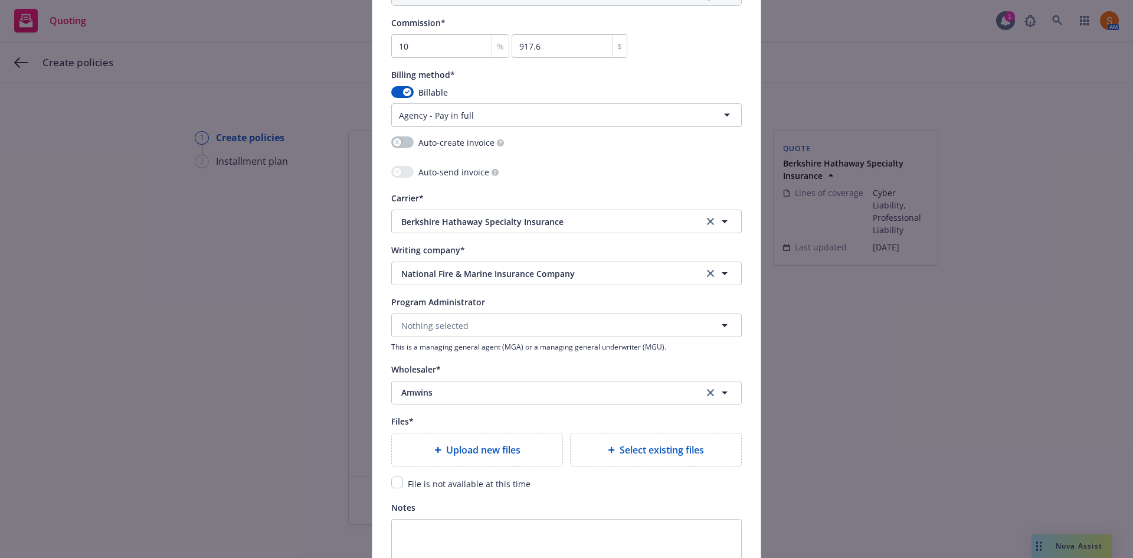
scroll to position [1036, 0]
click at [398, 477] on input "checkbox" at bounding box center [397, 482] width 12 height 12
checkbox input "true"
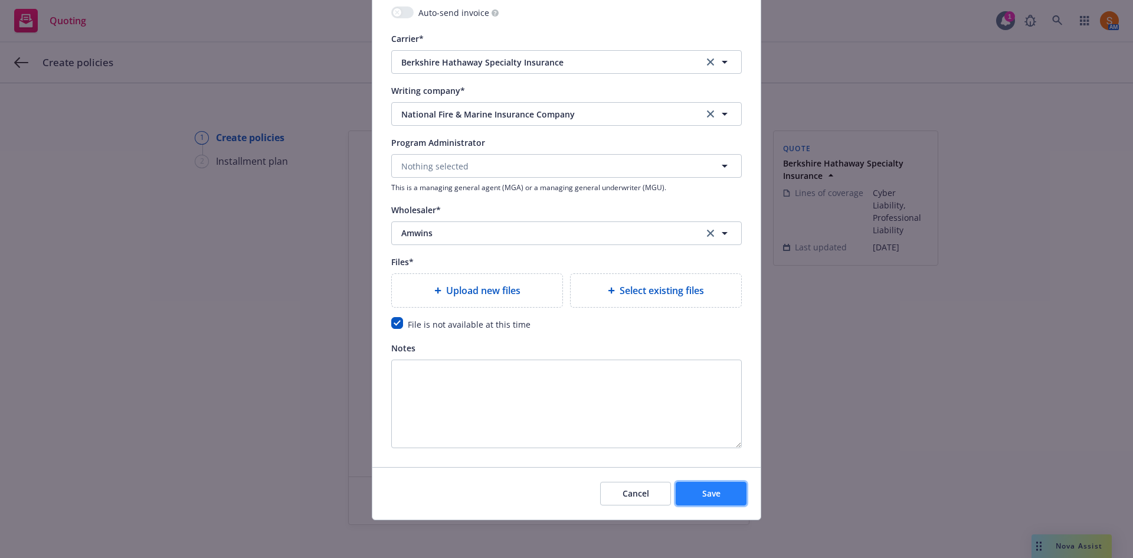
click at [708, 497] on span "Save" at bounding box center [711, 492] width 18 height 11
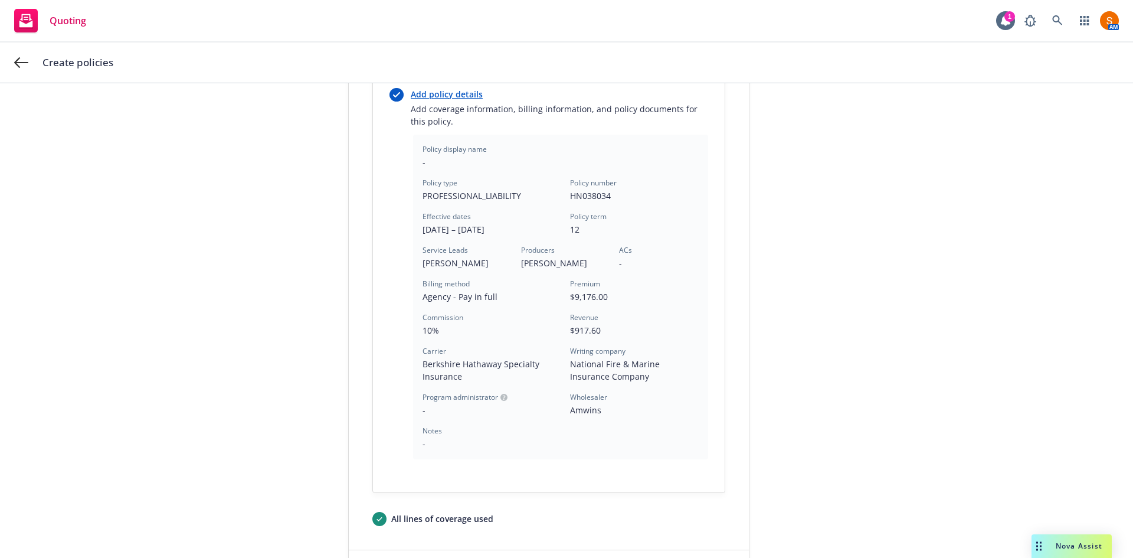
scroll to position [346, 0]
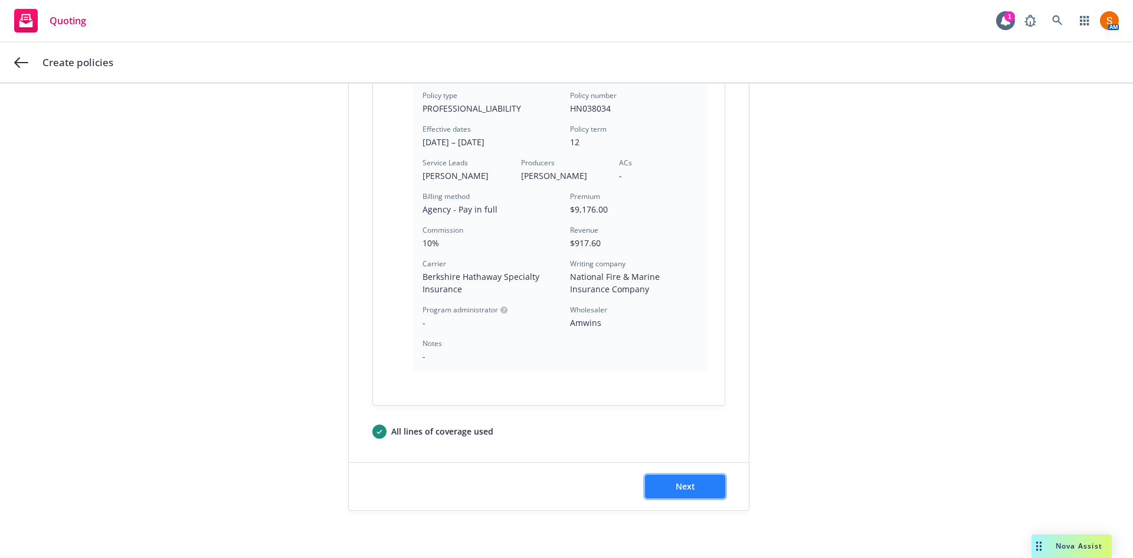
click at [688, 480] on span "Next" at bounding box center [685, 485] width 19 height 11
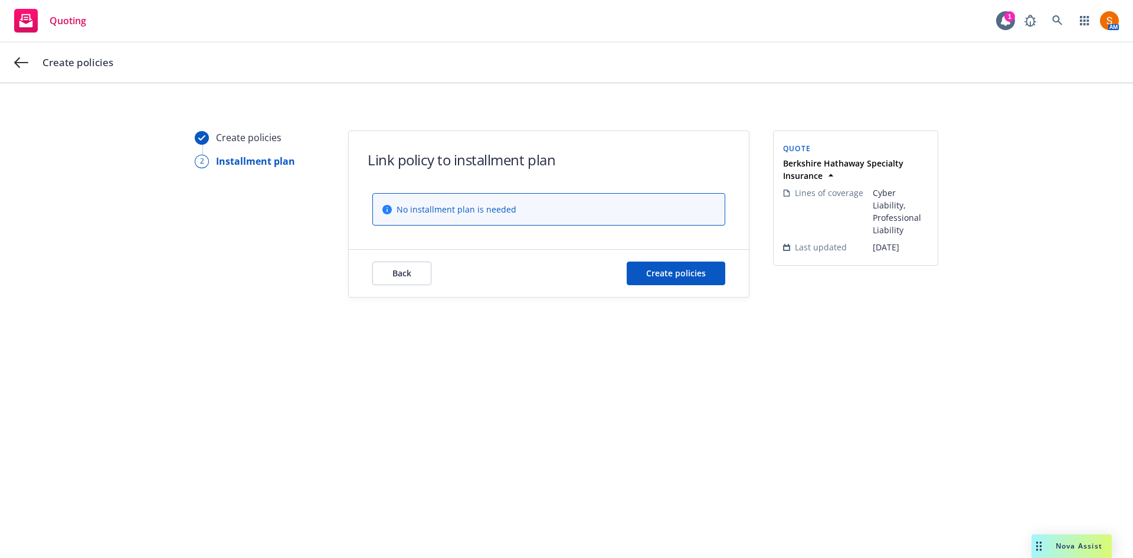
scroll to position [0, 0]
click at [693, 278] on span "Create policies" at bounding box center [676, 272] width 60 height 11
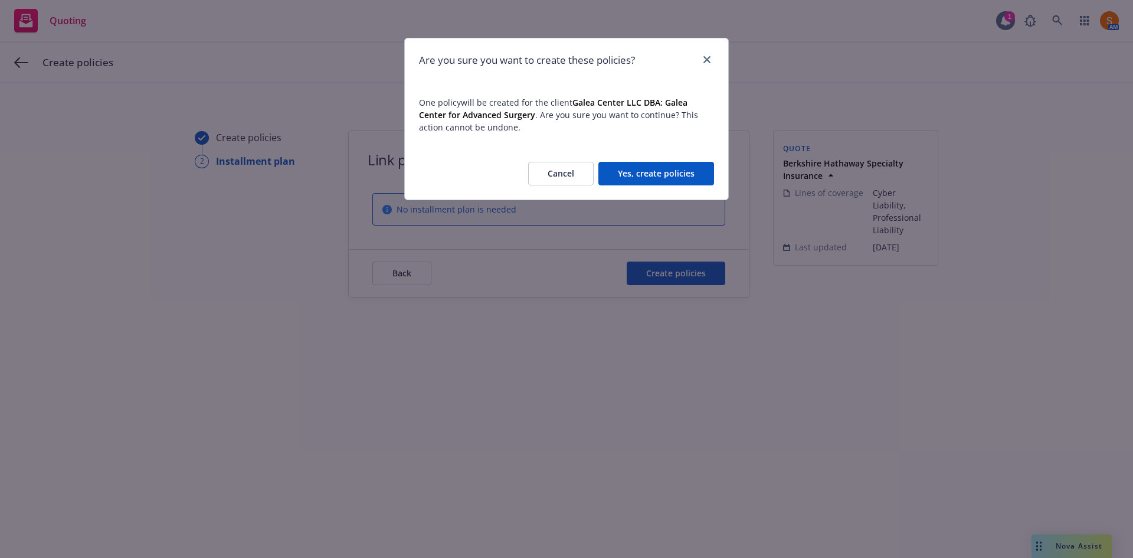
click at [660, 171] on button "Yes, create policies" at bounding box center [656, 174] width 116 height 24
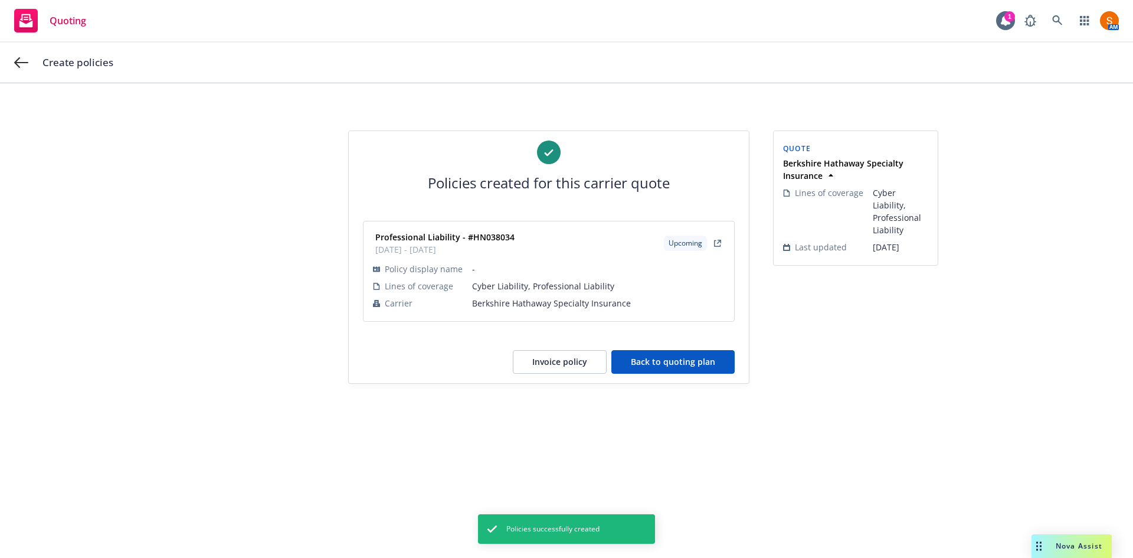
click at [724, 365] on button "Back to quoting plan" at bounding box center [672, 362] width 123 height 24
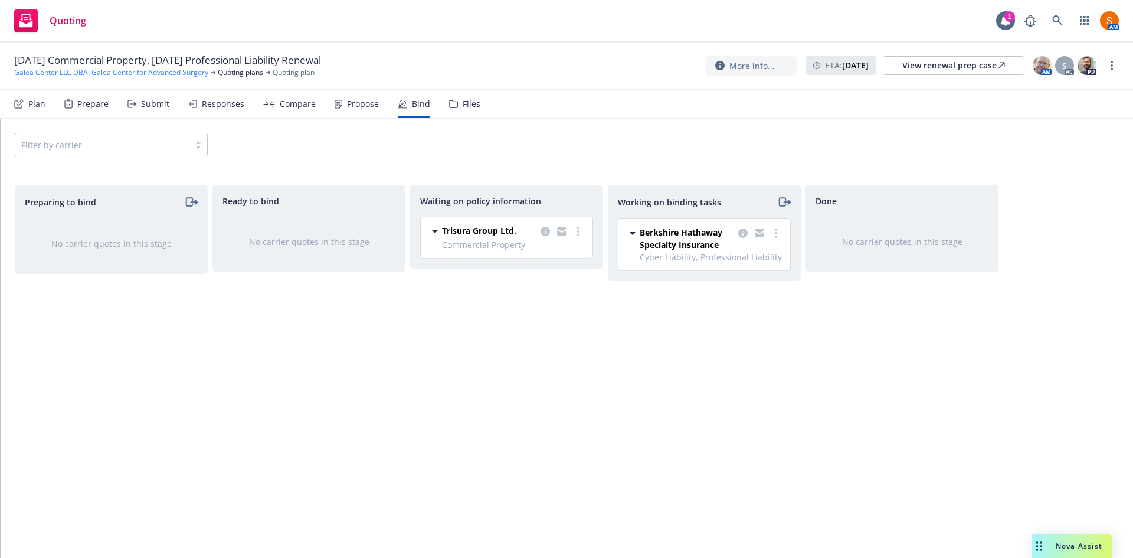
click at [163, 75] on link "Galea Center LLC DBA: Galea Center for Advanced Surgery" at bounding box center [111, 72] width 194 height 11
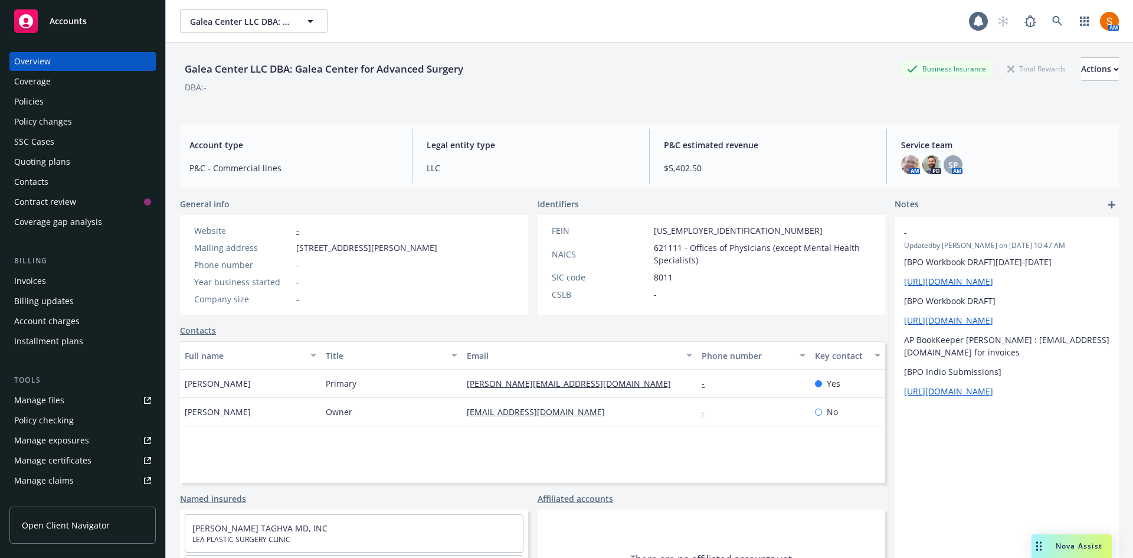
click at [42, 282] on div "Invoices" at bounding box center [30, 280] width 32 height 19
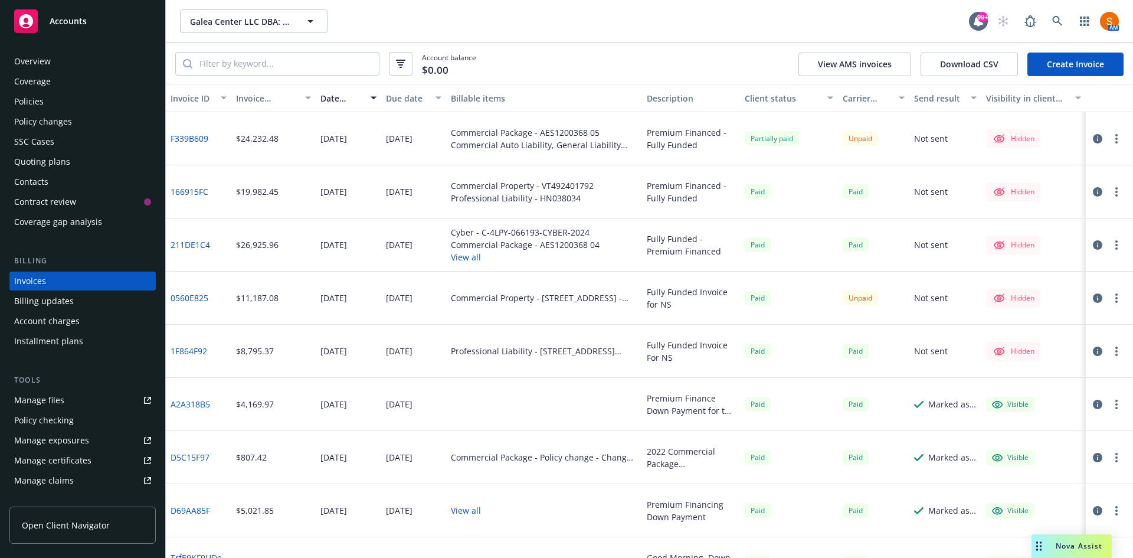
click at [1093, 142] on icon "button" at bounding box center [1097, 138] width 9 height 9
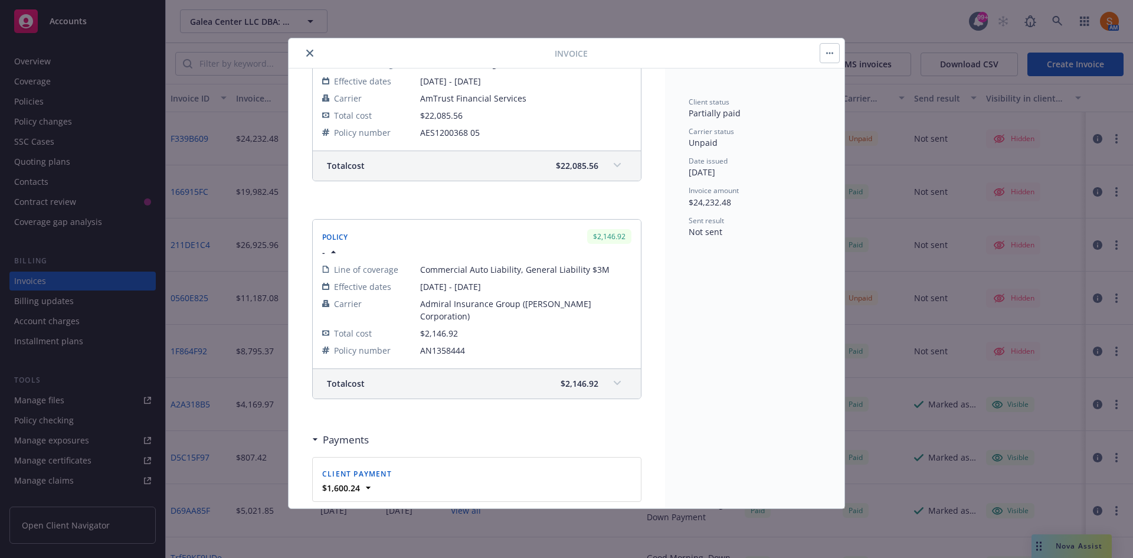
scroll to position [417, 0]
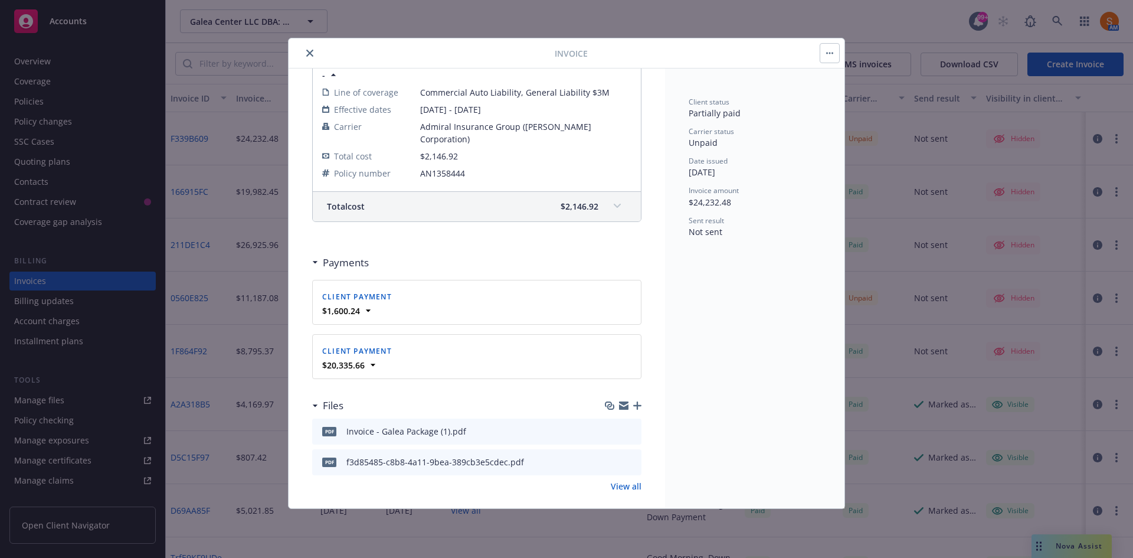
click at [633, 401] on icon "button" at bounding box center [637, 405] width 8 height 8
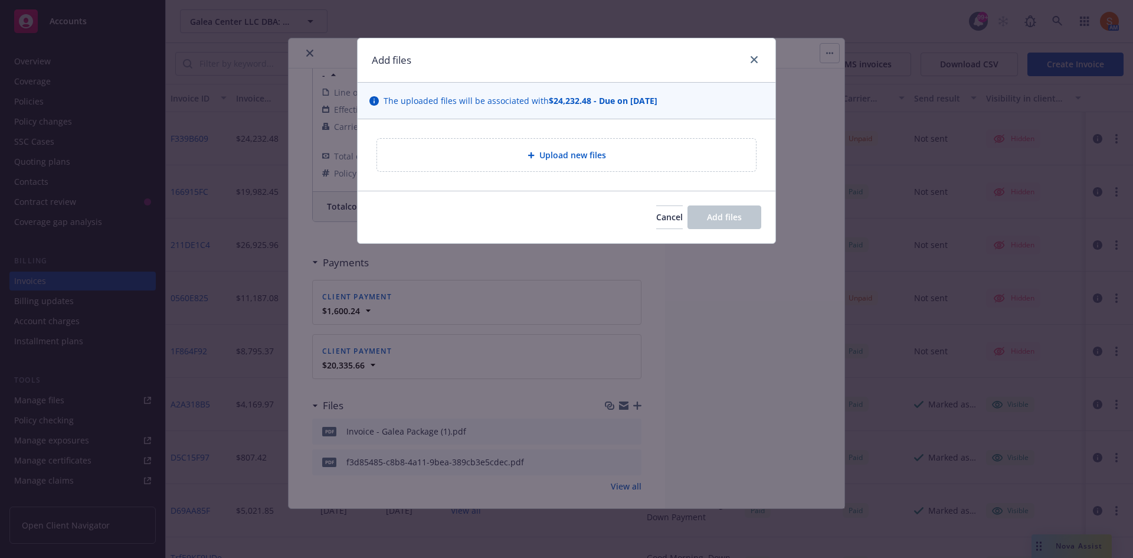
click at [524, 163] on div "Upload new files" at bounding box center [566, 155] width 379 height 32
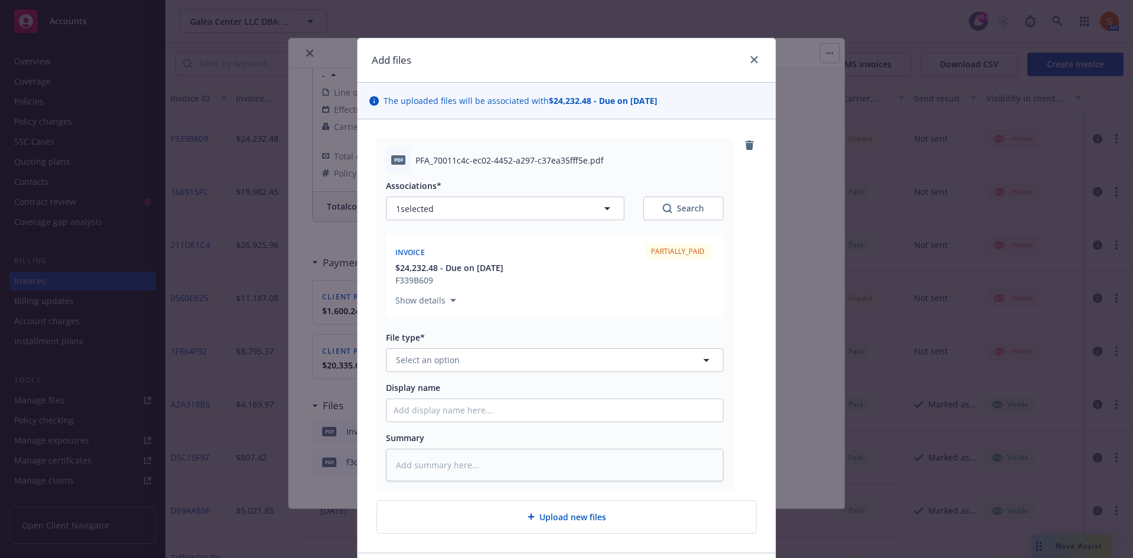
scroll to position [37, 0]
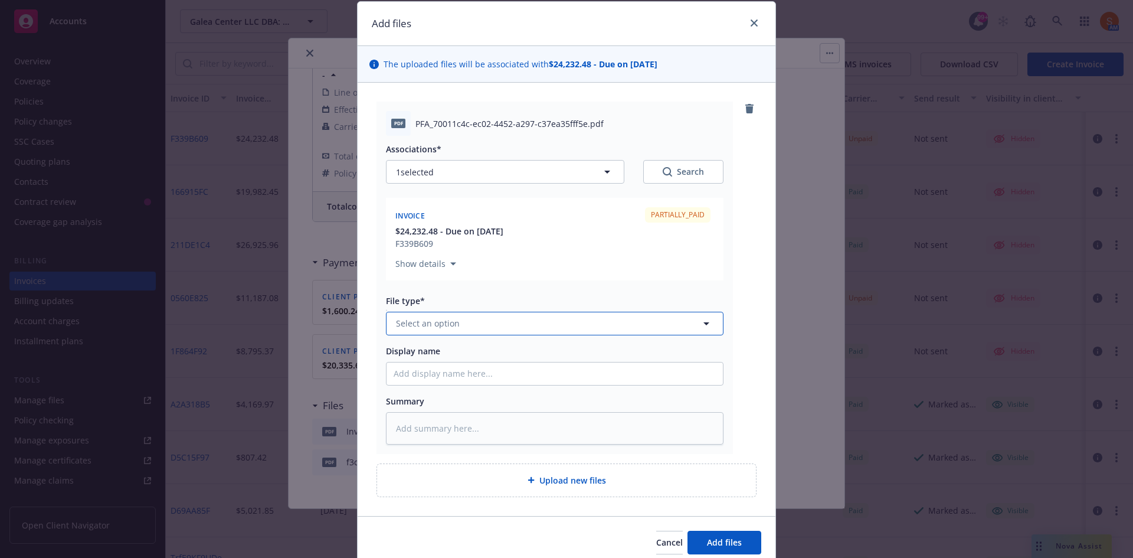
click at [529, 322] on button "Select an option" at bounding box center [555, 324] width 338 height 24
type input "d"
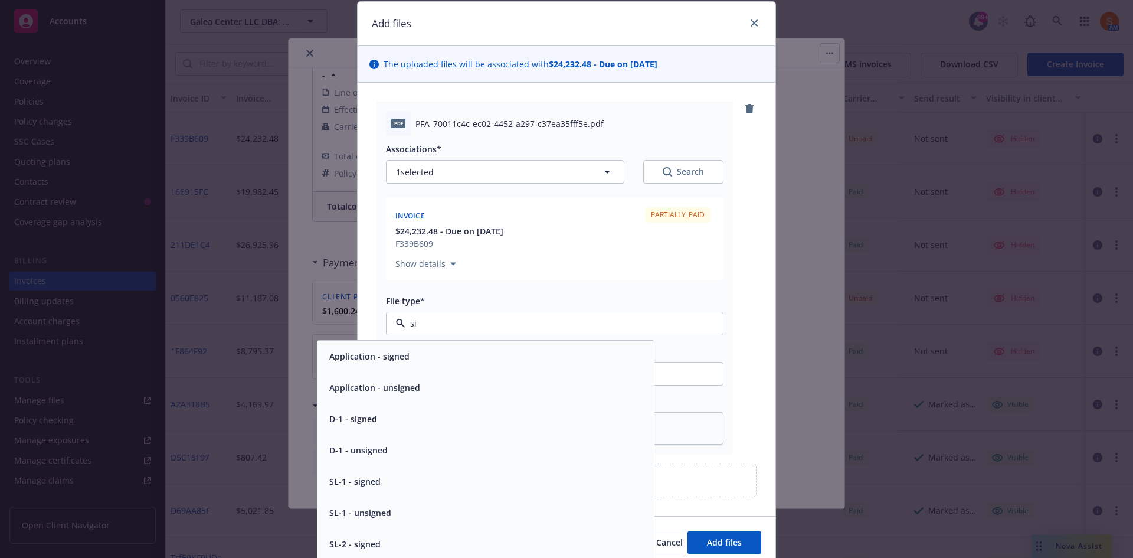
type input "s"
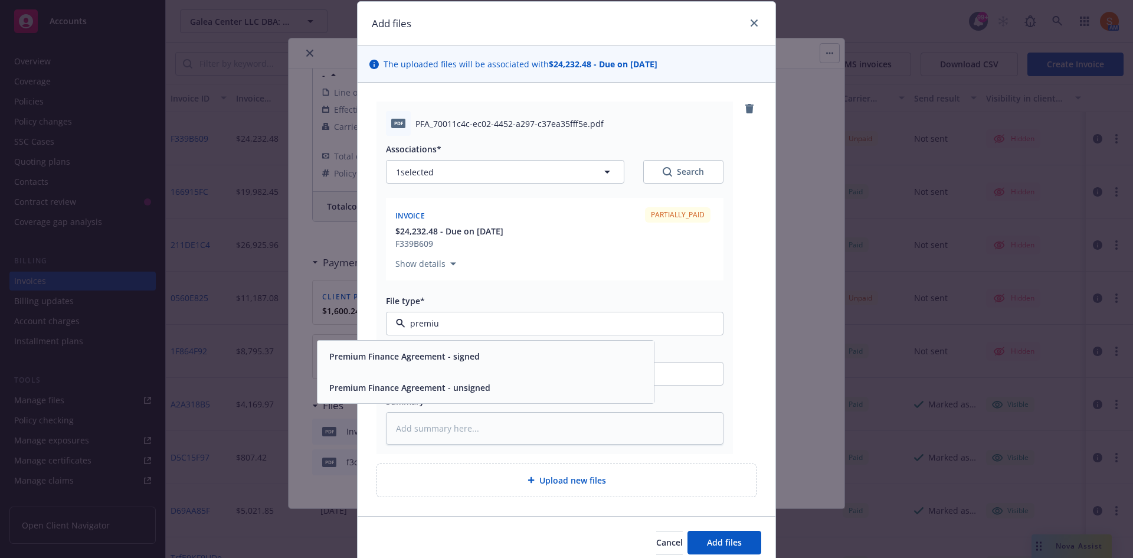
type input "premium"
click at [483, 348] on div "Premium Finance Agreement - signed" at bounding box center [486, 356] width 322 height 17
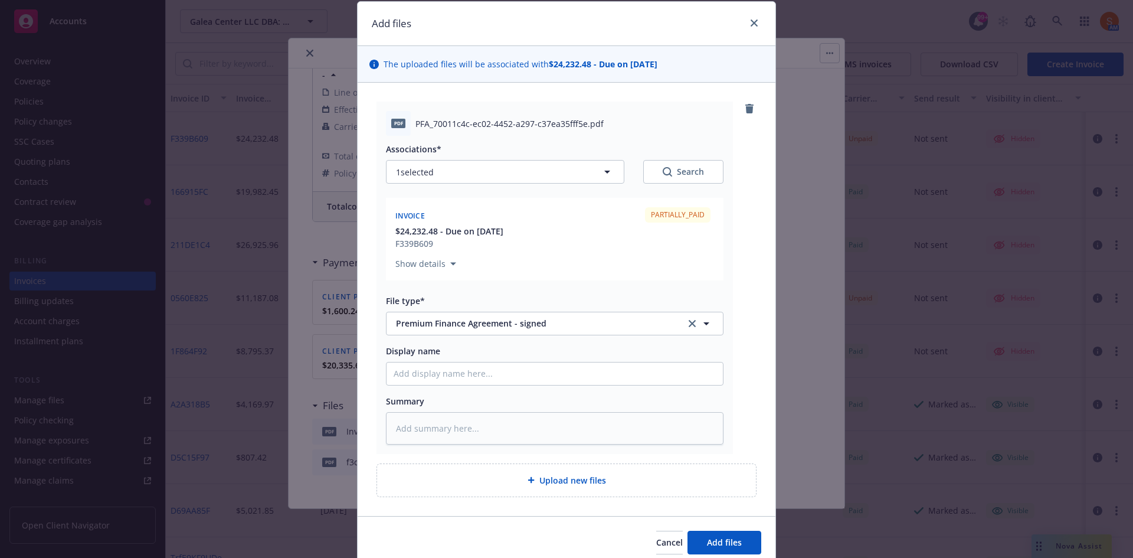
scroll to position [86, 0]
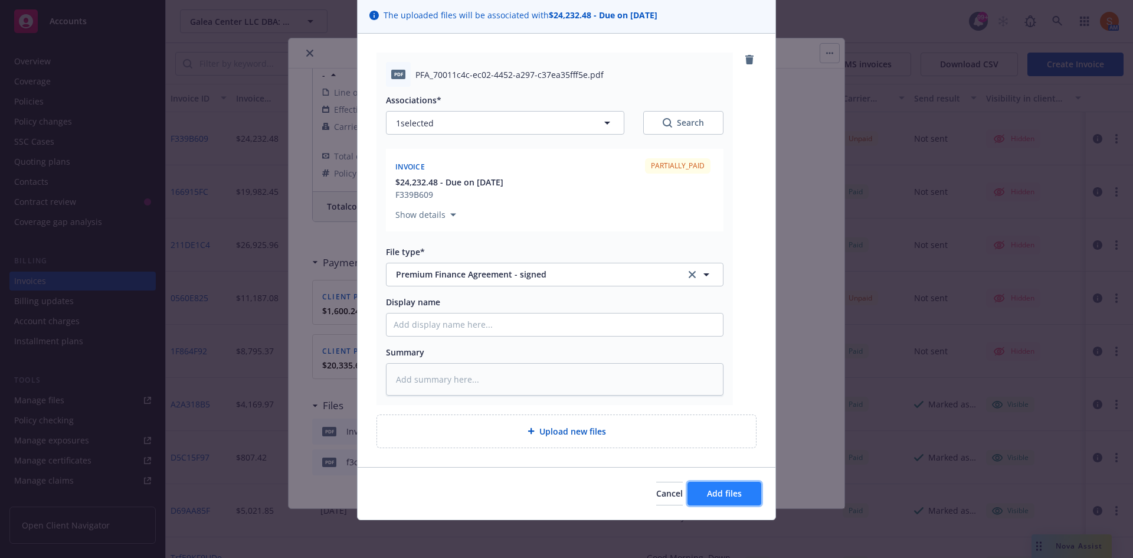
click at [718, 489] on span "Add files" at bounding box center [724, 492] width 35 height 11
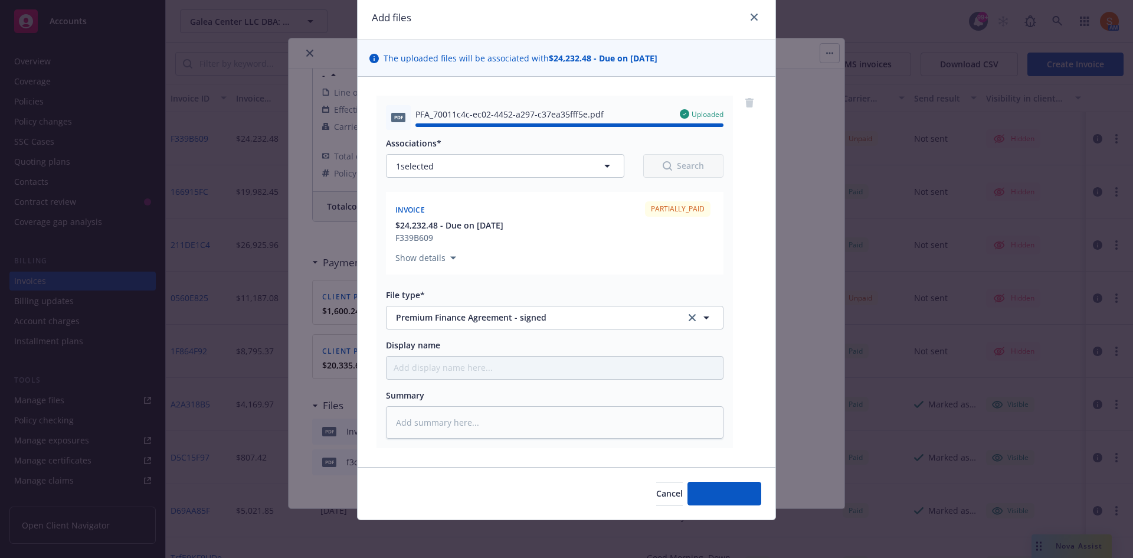
type textarea "x"
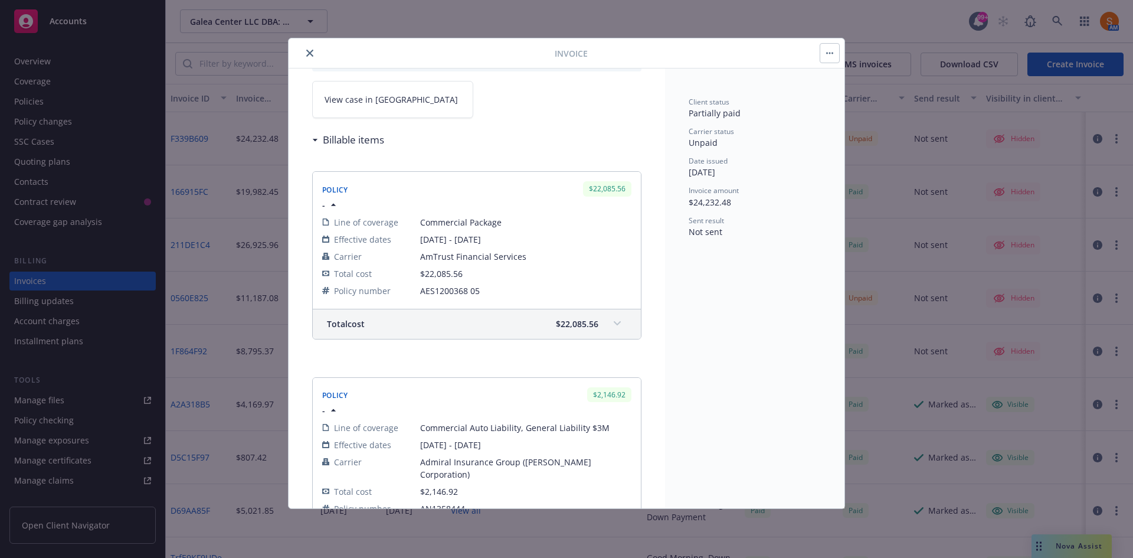
scroll to position [0, 0]
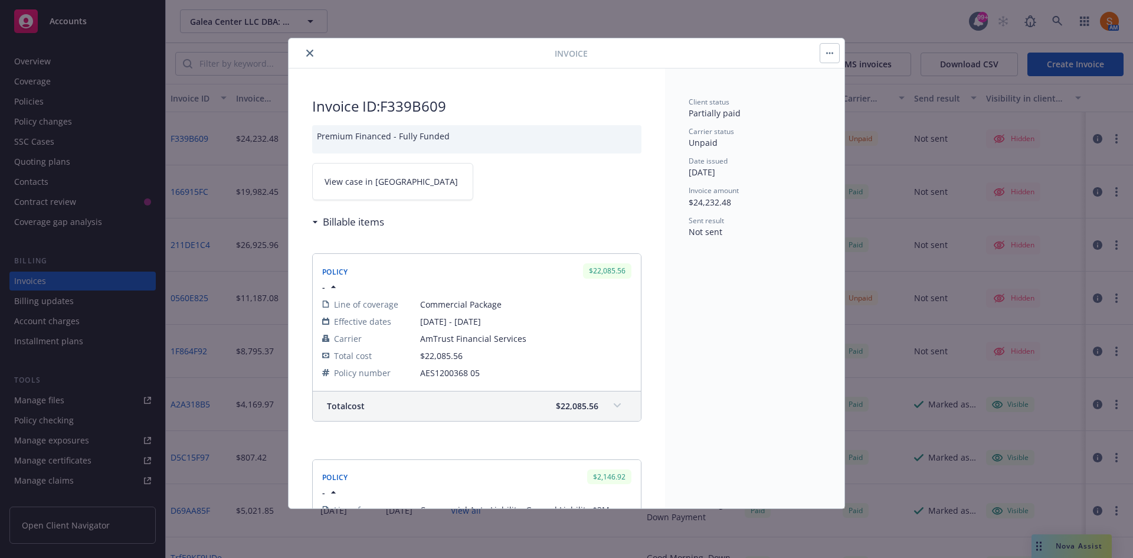
click at [307, 55] on icon "close" at bounding box center [309, 53] width 7 height 7
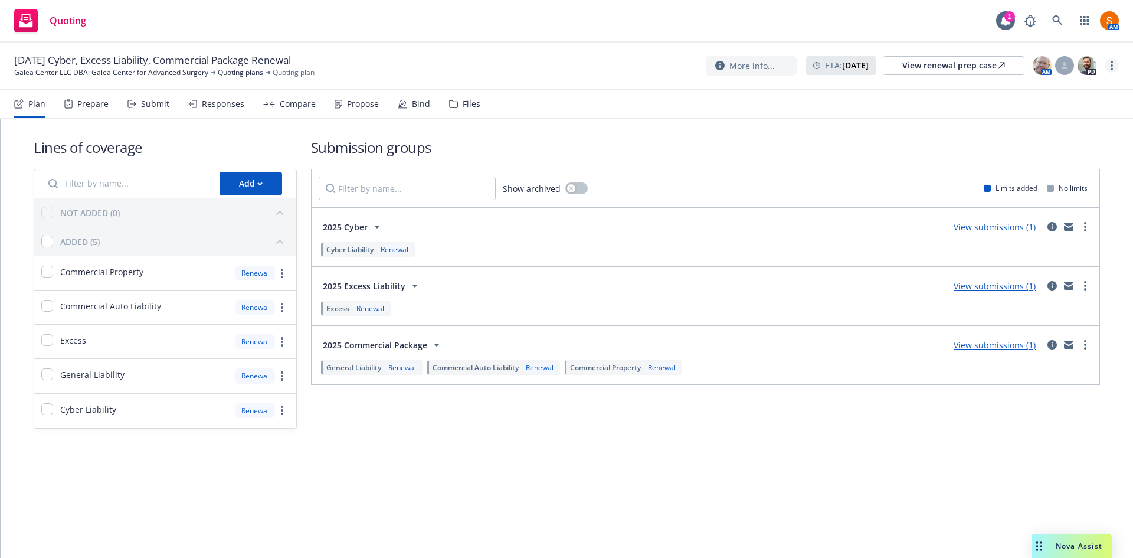
click at [1110, 67] on link "more" at bounding box center [1112, 65] width 14 height 14
click at [424, 99] on div "Bind" at bounding box center [421, 103] width 18 height 9
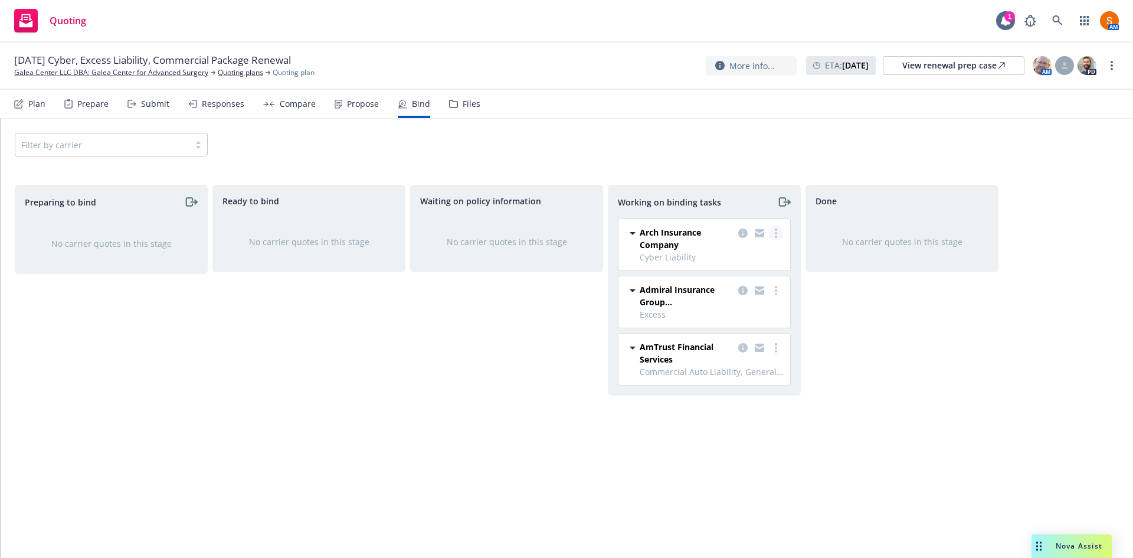
click at [775, 235] on icon "more" at bounding box center [776, 232] width 2 height 9
click at [746, 277] on span "Move to done" at bounding box center [717, 280] width 82 height 11
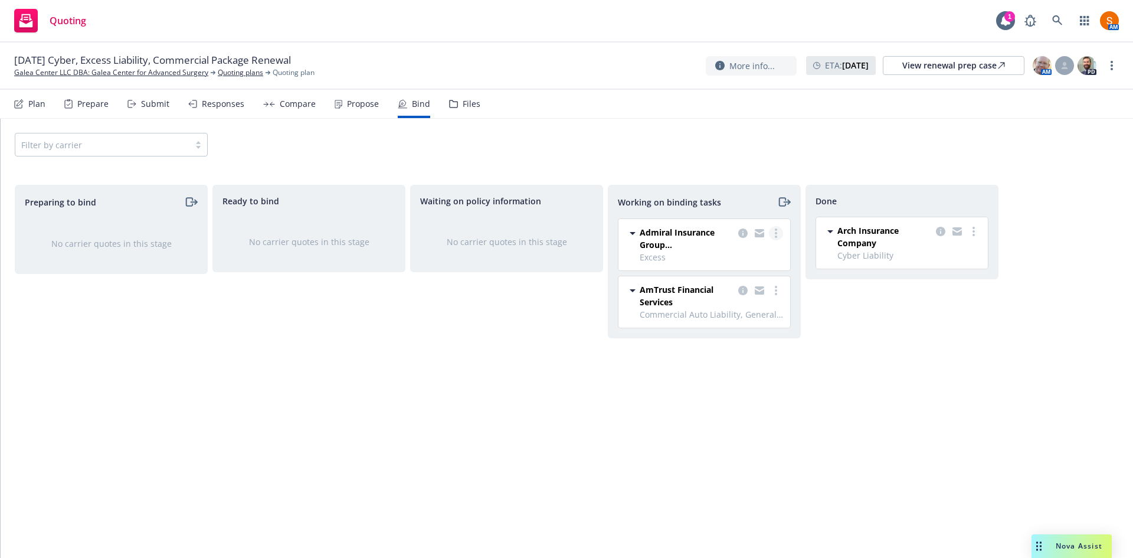
click at [780, 237] on link "more" at bounding box center [776, 233] width 14 height 14
click at [741, 284] on span "Move to done" at bounding box center [717, 280] width 82 height 11
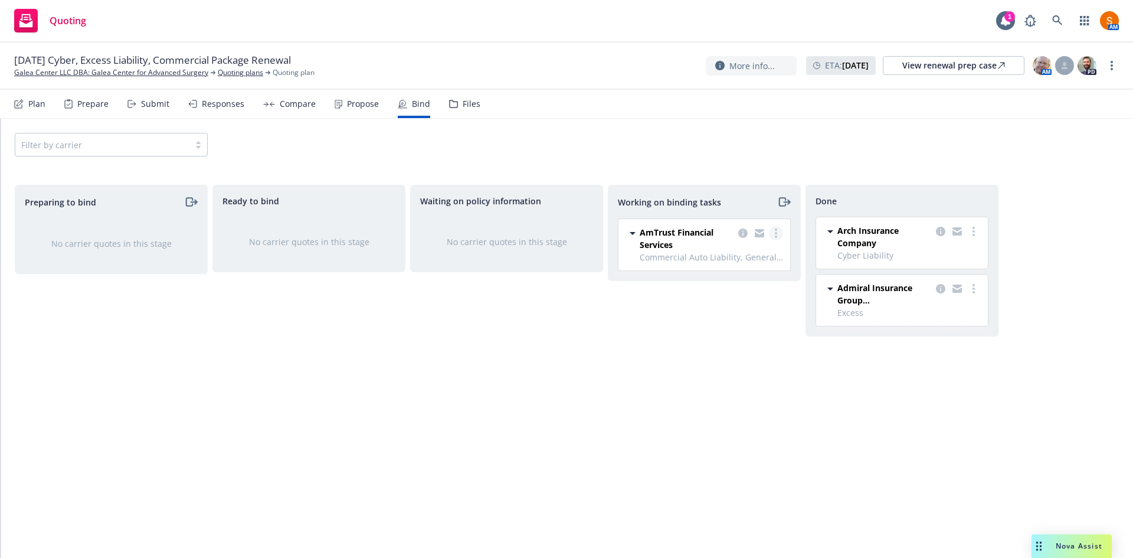
click at [777, 233] on circle "more" at bounding box center [776, 233] width 2 height 2
click at [748, 280] on span "Move to done" at bounding box center [717, 280] width 82 height 11
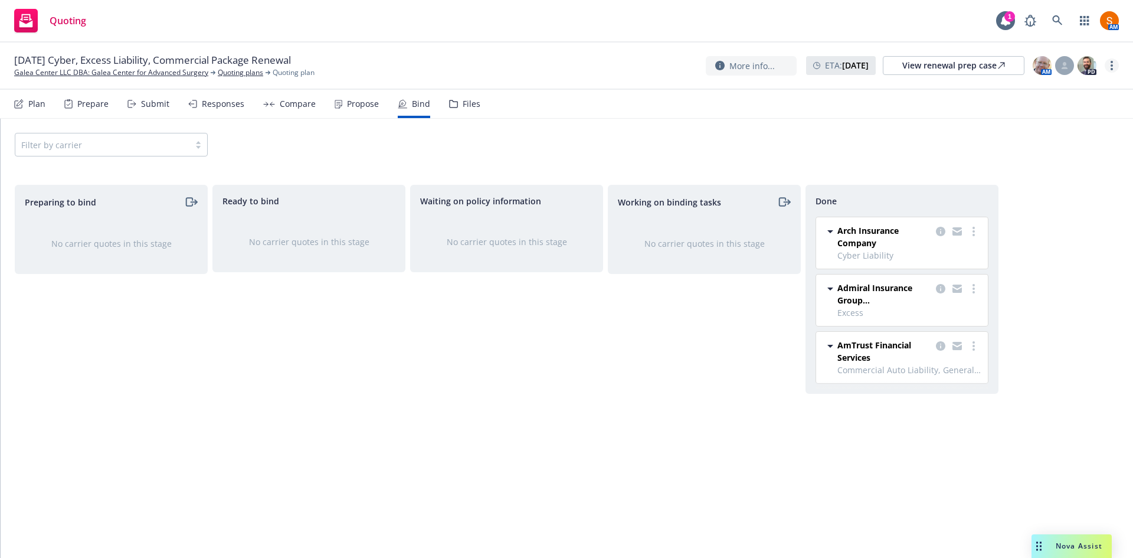
click at [1111, 67] on icon "more" at bounding box center [1112, 65] width 2 height 9
click at [1044, 188] on link "Archive quoting plan" at bounding box center [1053, 184] width 132 height 24
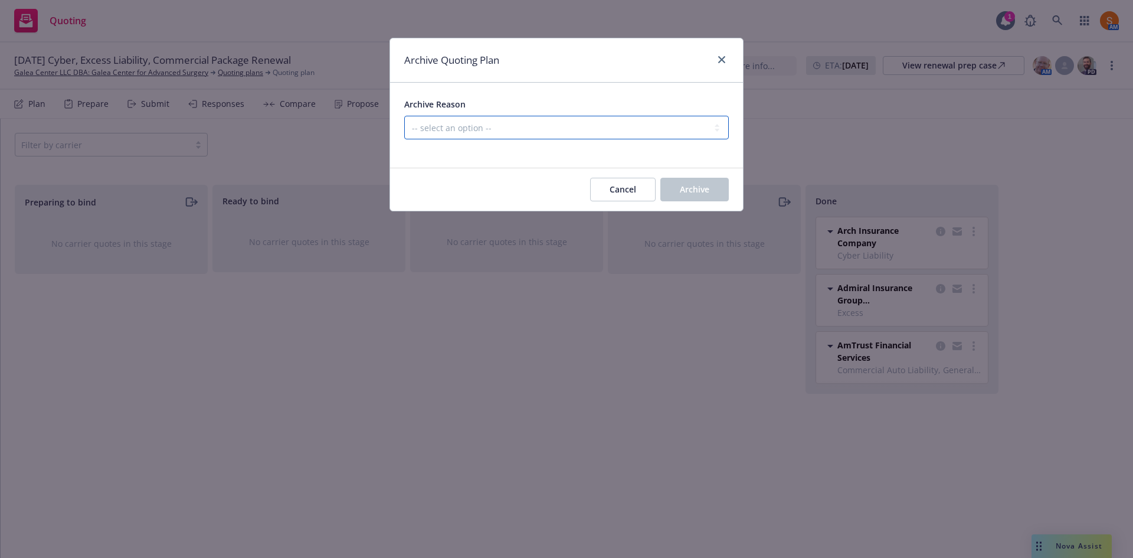
click at [540, 138] on select "-- select an option -- All policies in this renewal plan are auto-renewed Creat…" at bounding box center [566, 128] width 325 height 24
select select "ARCHIVED_RENEWAL_COMPLETED"
click at [404, 116] on select "-- select an option -- All policies in this renewal plan are auto-renewed Creat…" at bounding box center [566, 128] width 325 height 24
click at [696, 196] on button "Archive" at bounding box center [694, 190] width 68 height 24
